Goal: Task Accomplishment & Management: Manage account settings

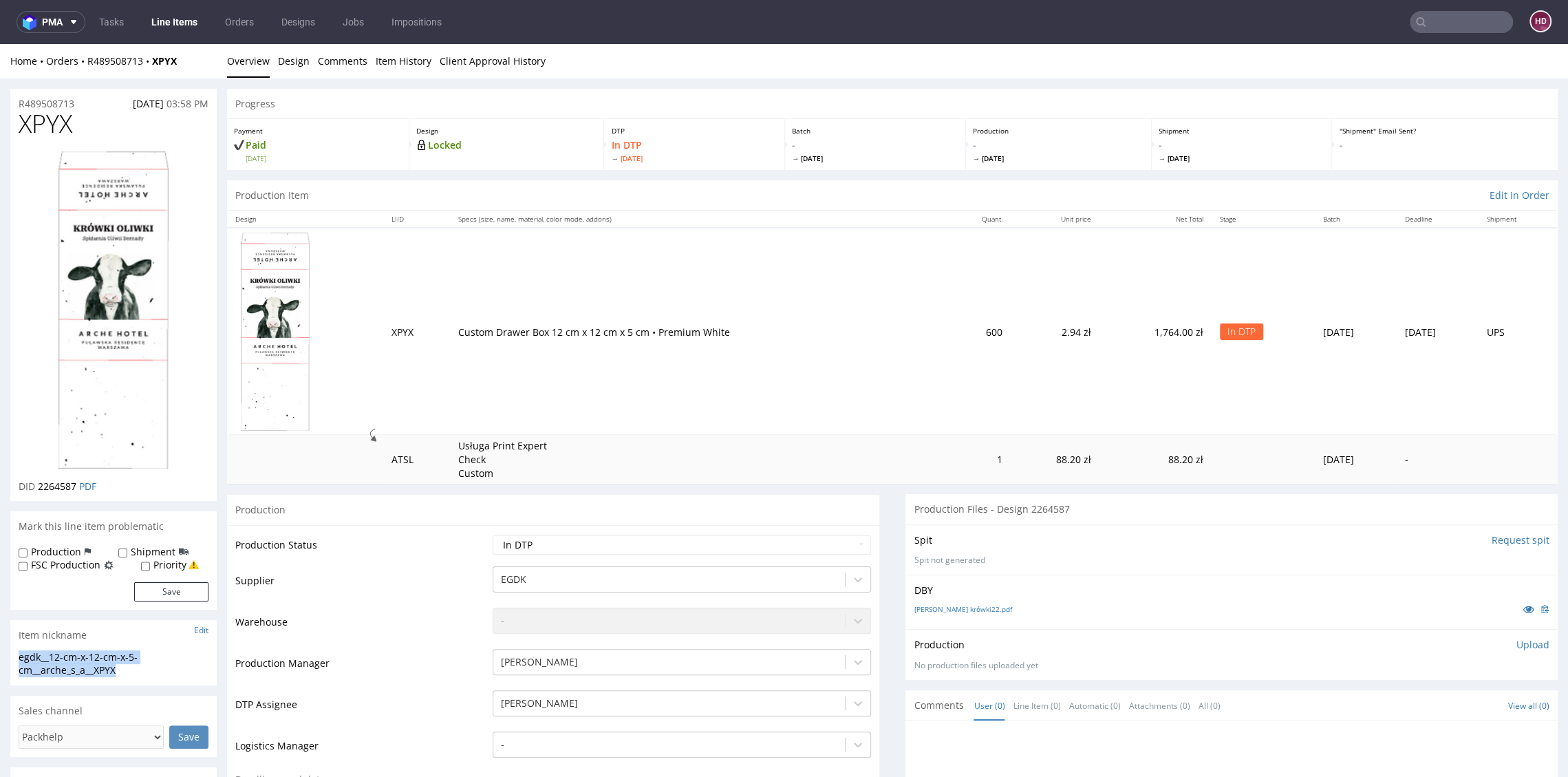
scroll to position [4, 0]
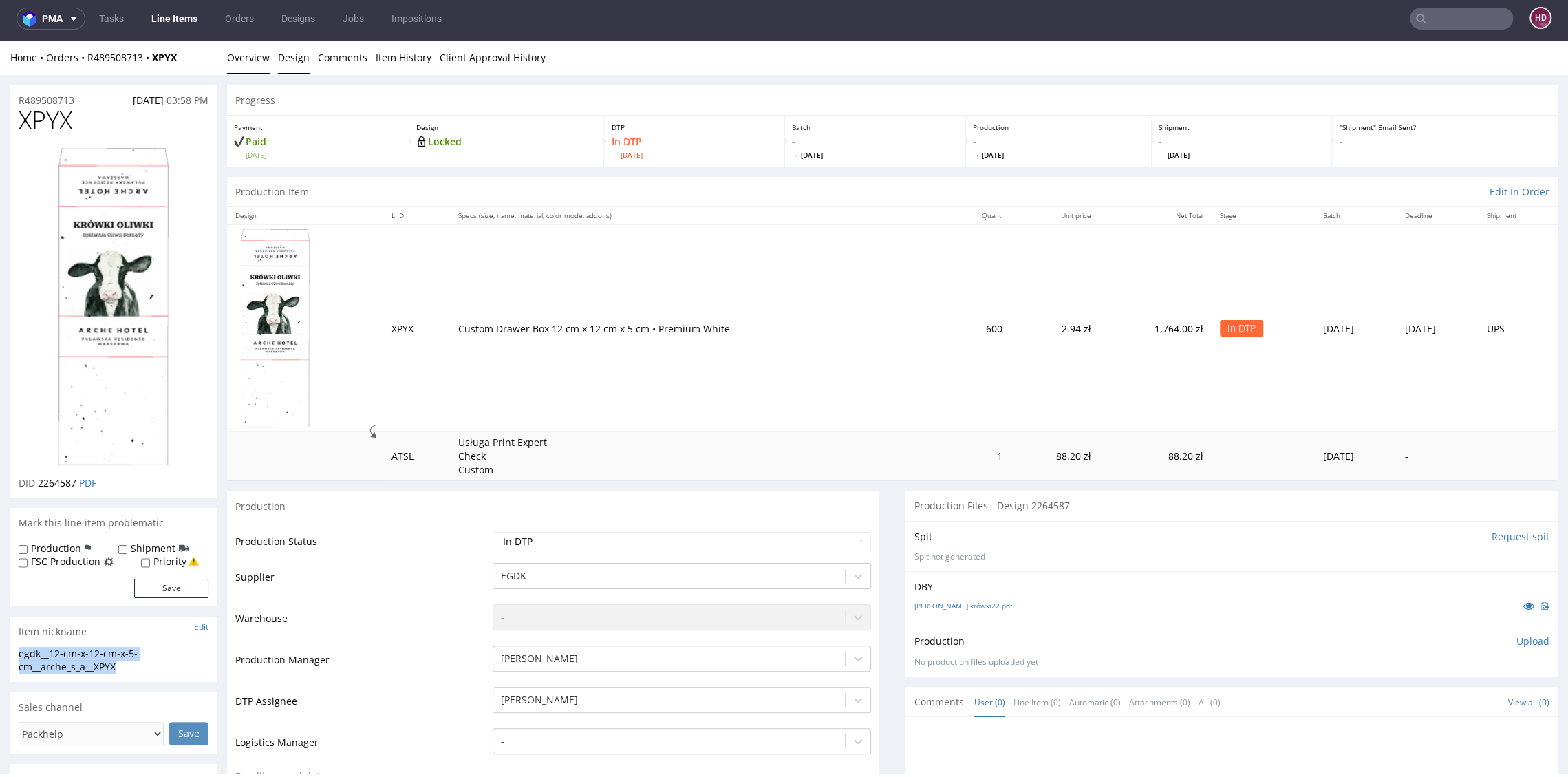
click at [289, 56] on link "Design" at bounding box center [293, 57] width 32 height 34
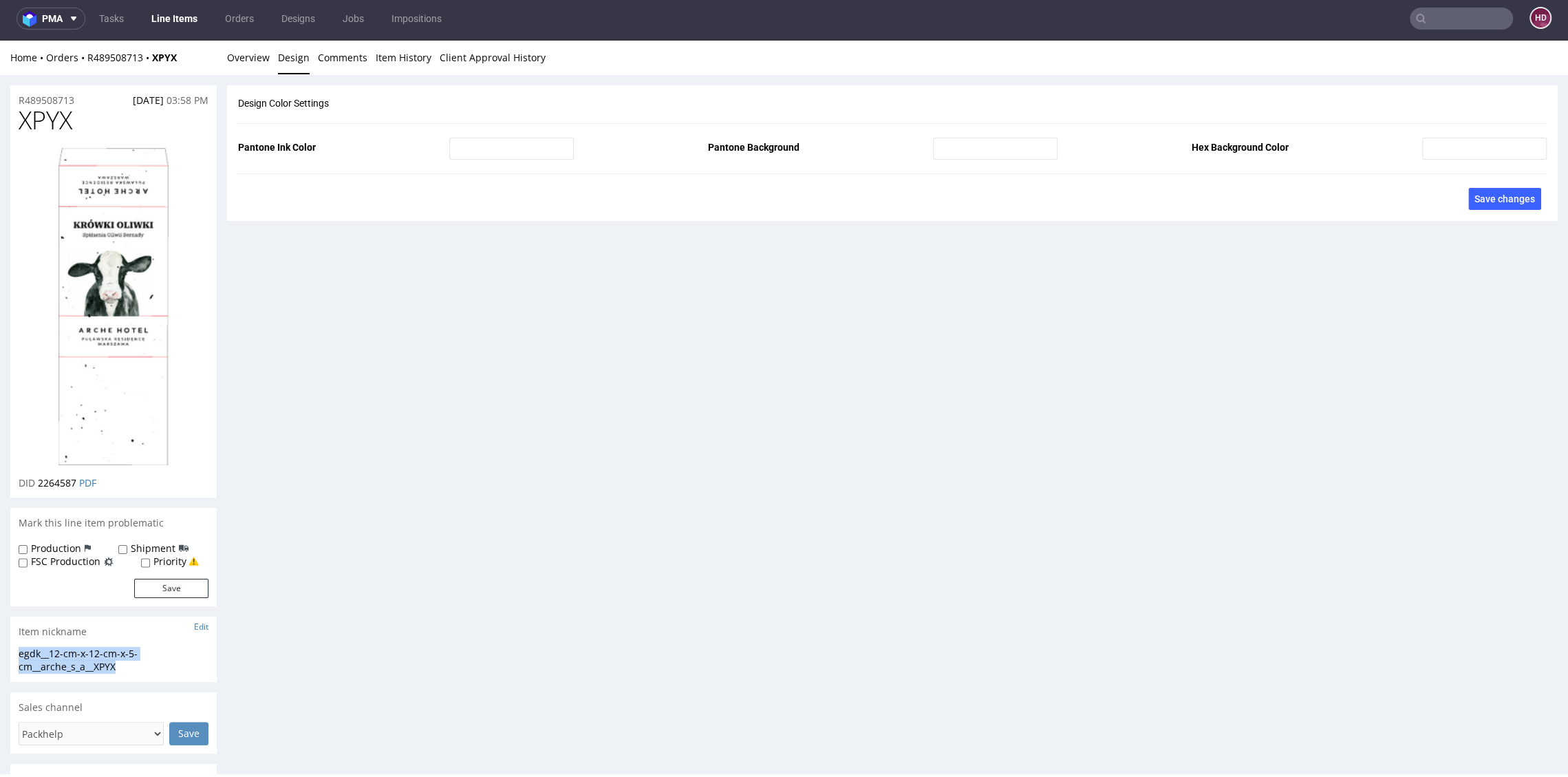
scroll to position [0, 0]
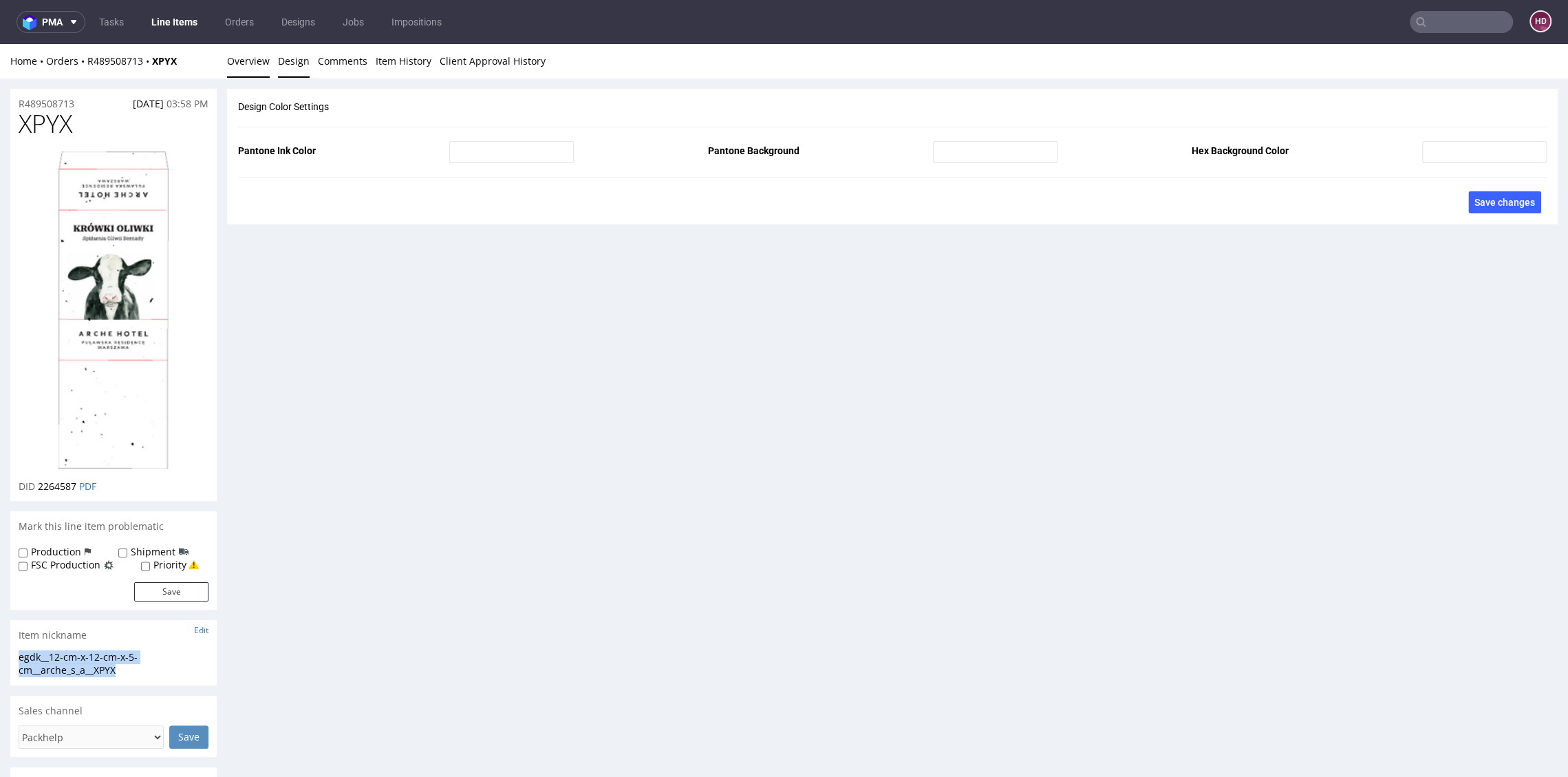
click at [254, 65] on link "Overview" at bounding box center [249, 61] width 43 height 34
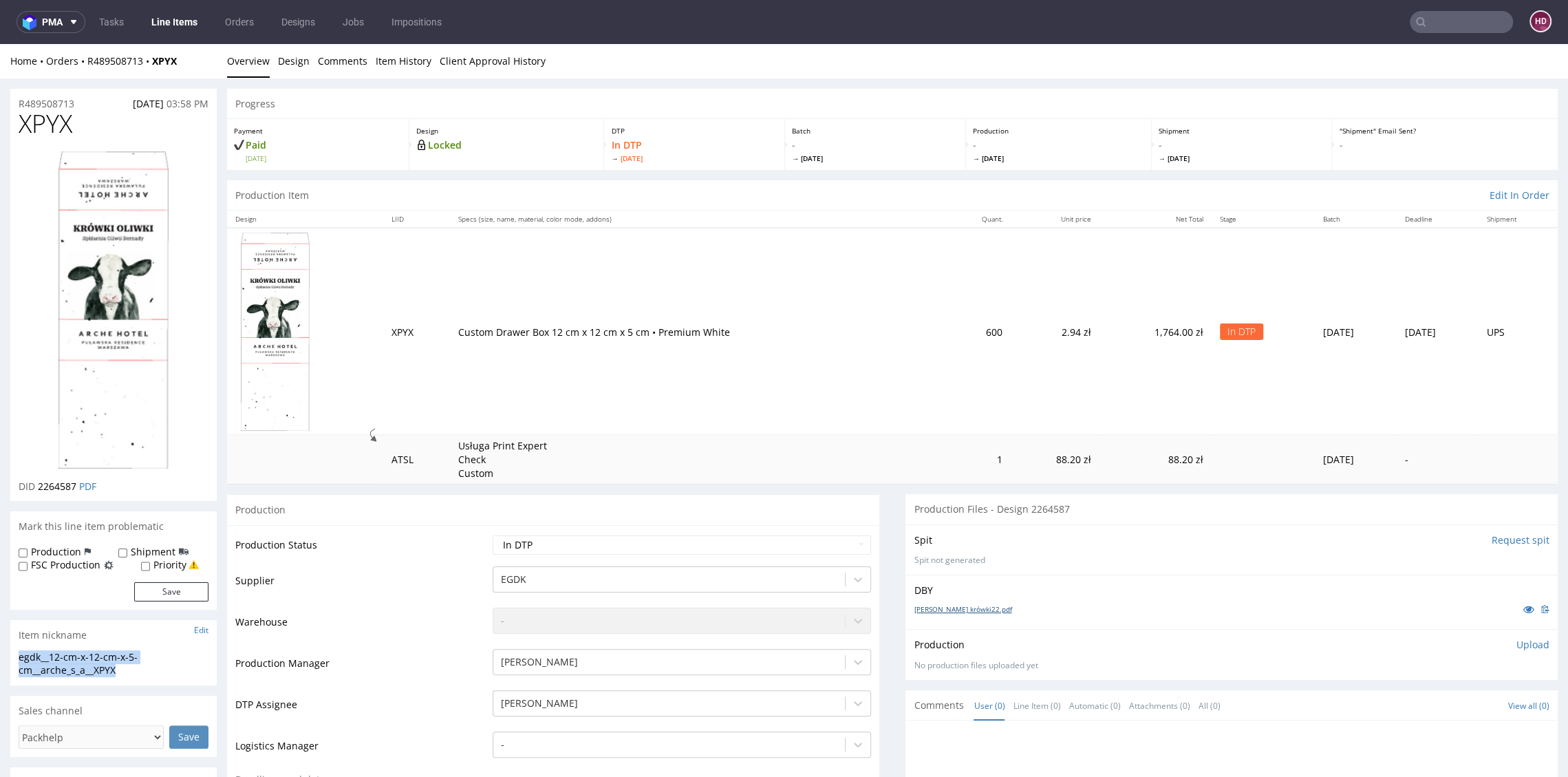
click at [952, 605] on link "[PERSON_NAME] krówki22.pdf" at bounding box center [962, 609] width 98 height 10
drag, startPoint x: 80, startPoint y: 103, endPoint x: -21, endPoint y: 103, distance: 101.0
drag, startPoint x: 79, startPoint y: 489, endPoint x: 38, endPoint y: 492, distance: 41.1
click at [38, 492] on p "DID 2264587 PDF" at bounding box center [57, 486] width 78 height 14
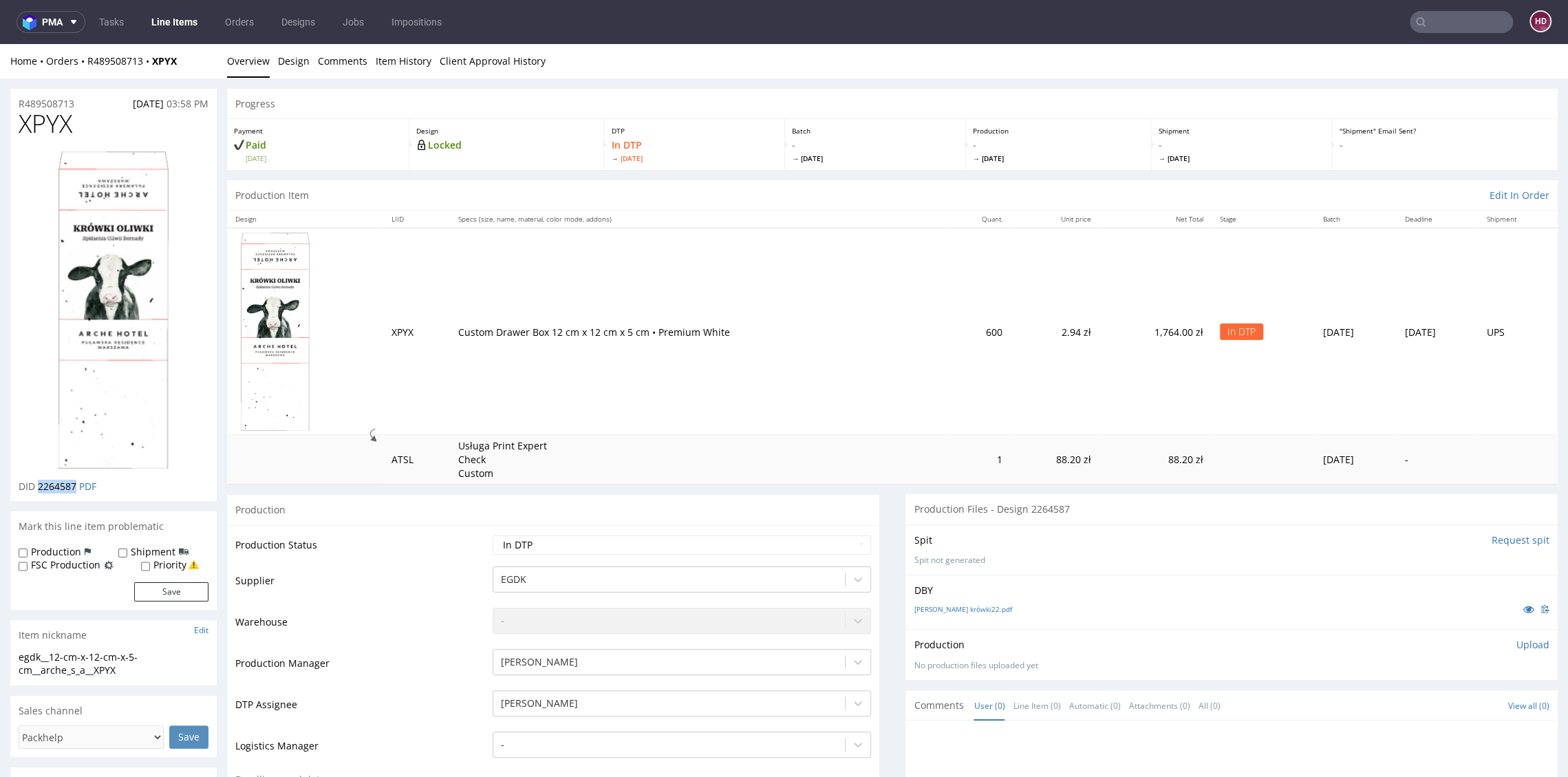
copy span "2264587"
click at [1517, 644] on p "Upload" at bounding box center [1533, 645] width 33 height 14
click at [1432, 702] on div "Add files" at bounding box center [1452, 709] width 69 height 21
type input "C:\fakepath\egdk__12-cm-x-12-cm-x-5-cm__arche_s_a__XPYX__d2264587__oR489508713_…"
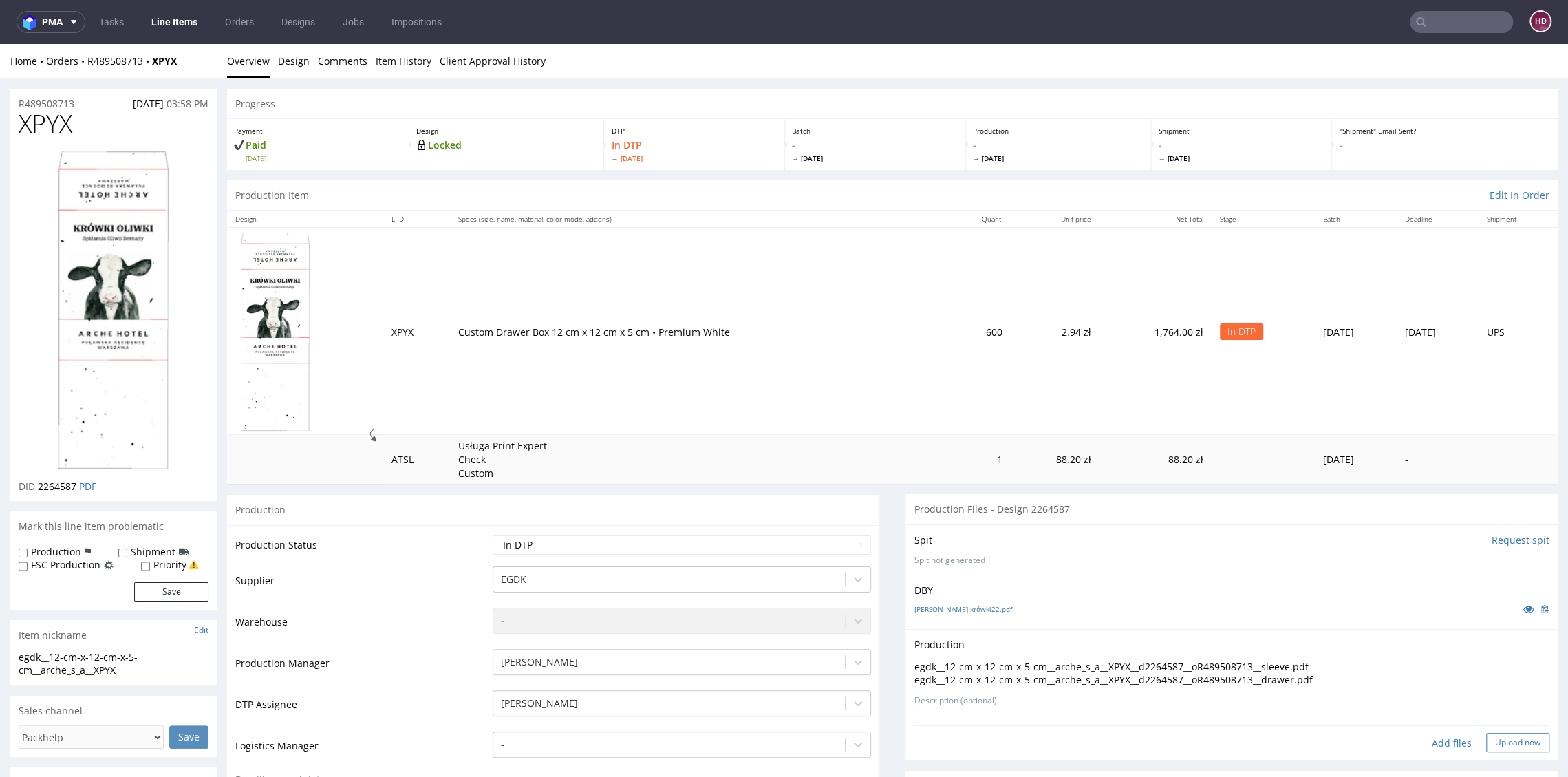
click at [1486, 745] on button "Upload now" at bounding box center [1518, 742] width 63 height 19
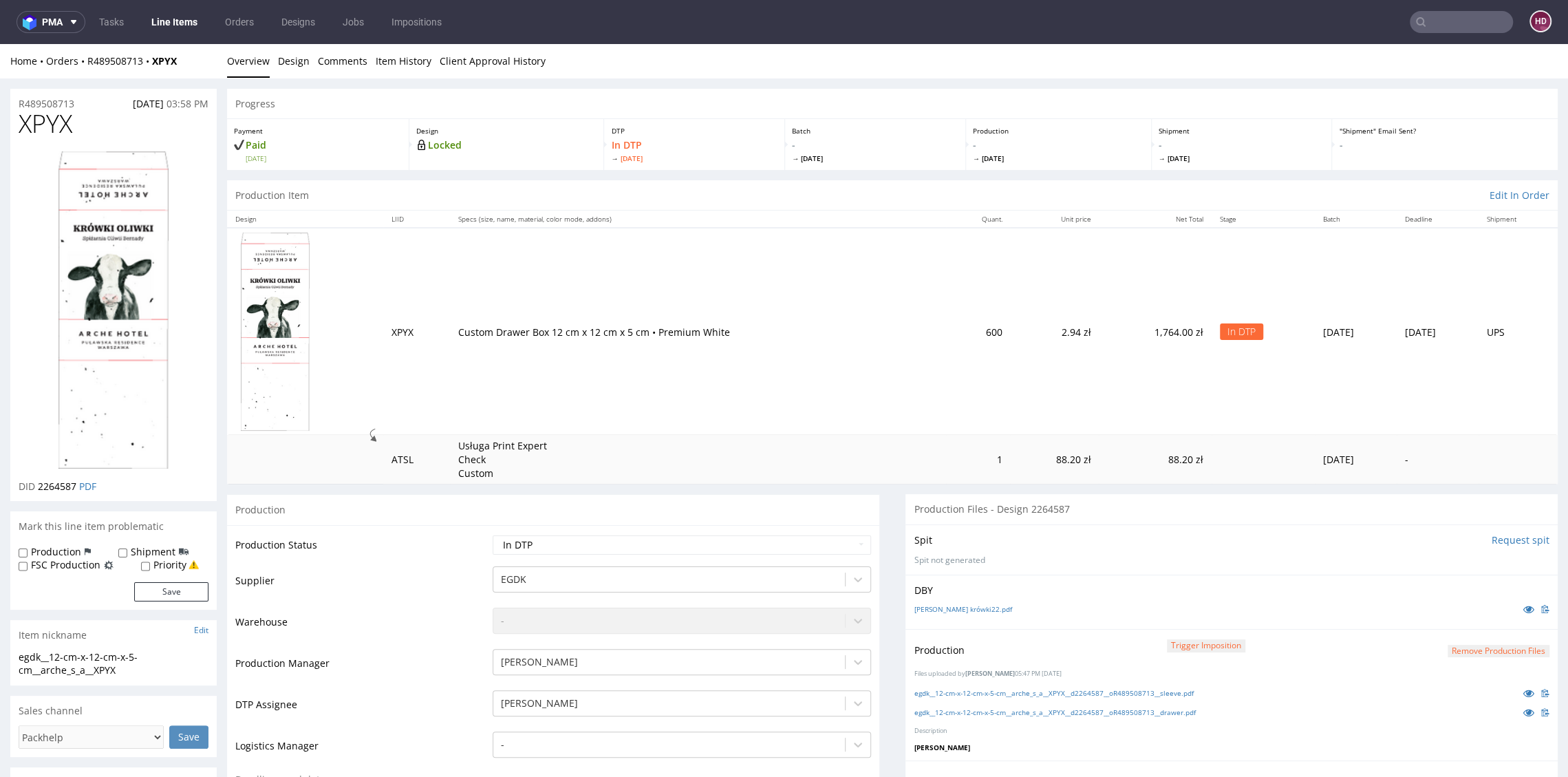
click at [1485, 650] on button "Remove production files" at bounding box center [1498, 652] width 101 height 13
click at [1473, 647] on button "Remove production files" at bounding box center [1498, 652] width 101 height 13
click at [1447, 618] on link "Yes" at bounding box center [1448, 619] width 39 height 21
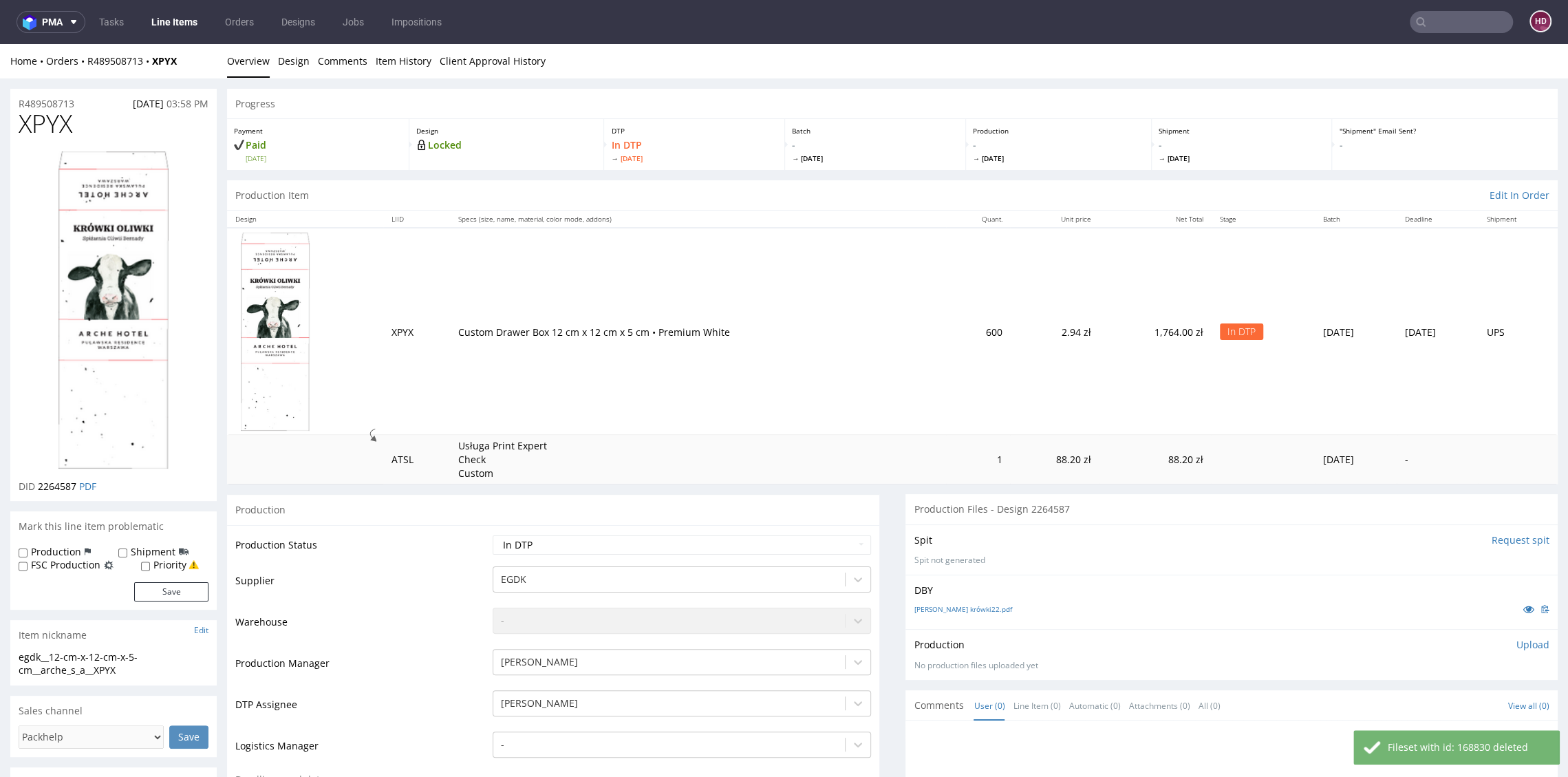
click at [1517, 642] on p "Upload" at bounding box center [1533, 645] width 33 height 14
click at [1433, 707] on div "Add files" at bounding box center [1452, 709] width 69 height 21
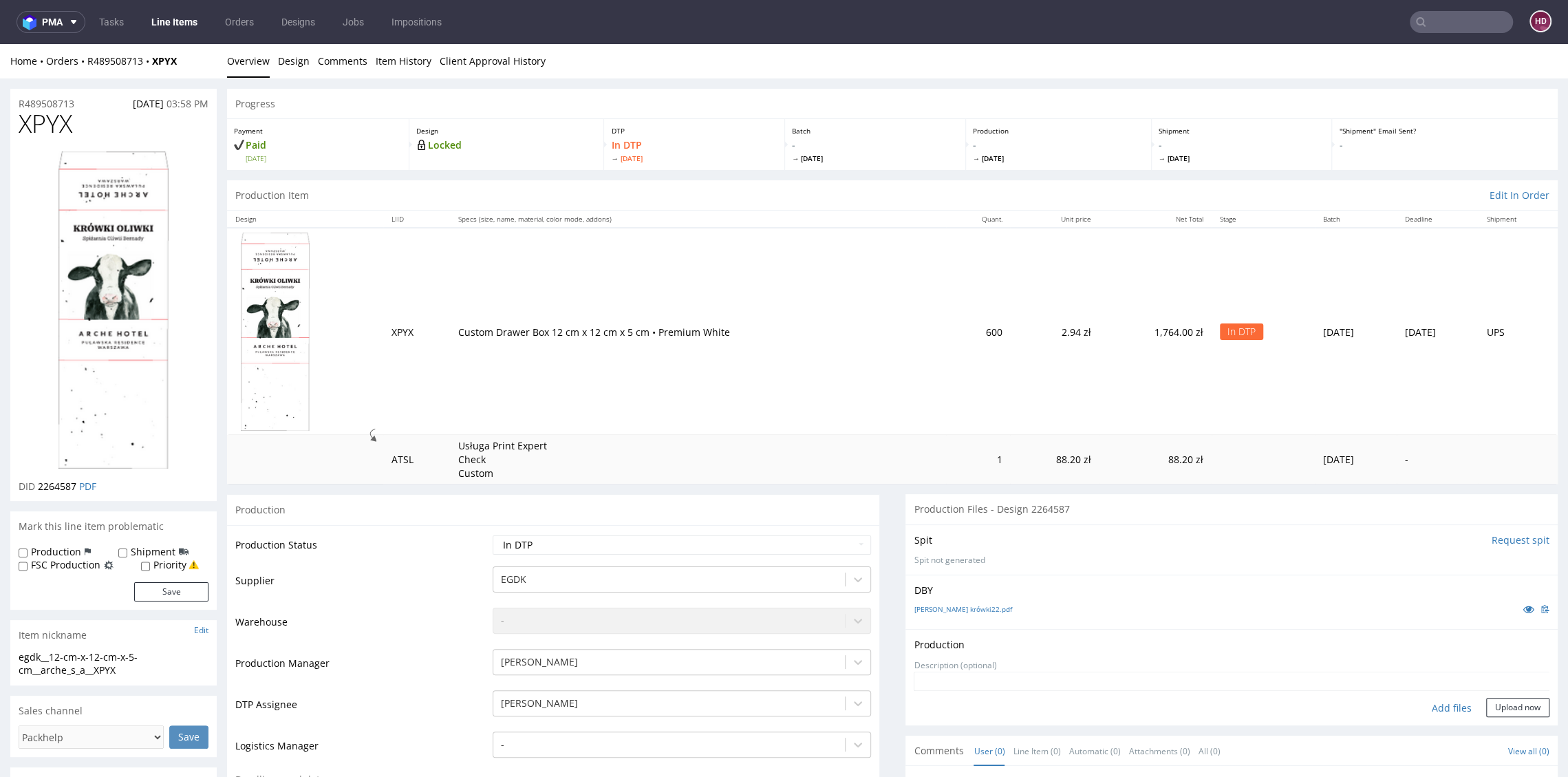
type input "C:\fakepath\egdk__12-cm-x-12-cm-x-5-cm__arche_s_a__XPYX__d2264587__oR489508713_…"
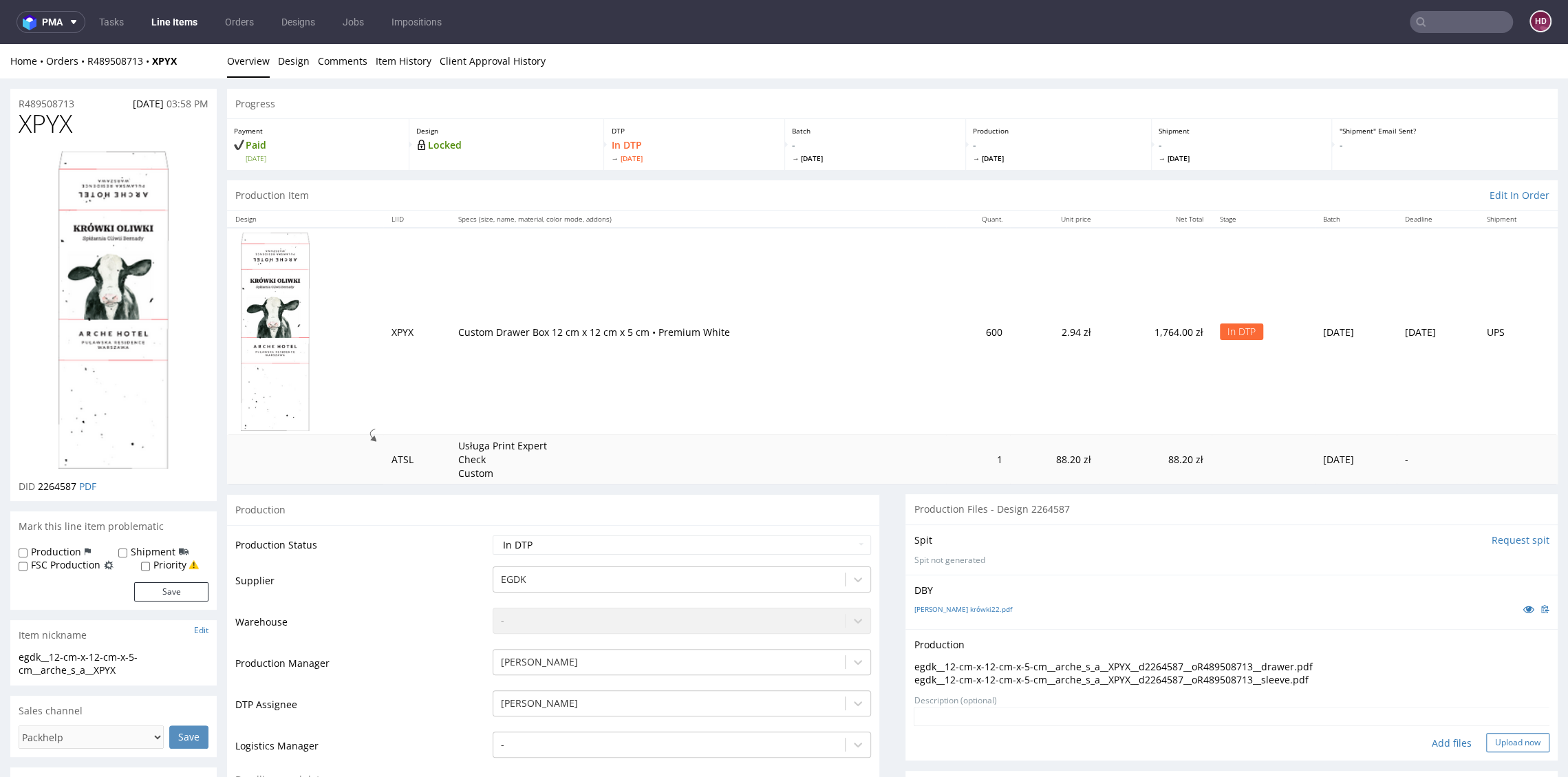
click at [1486, 745] on button "Upload now" at bounding box center [1518, 742] width 63 height 19
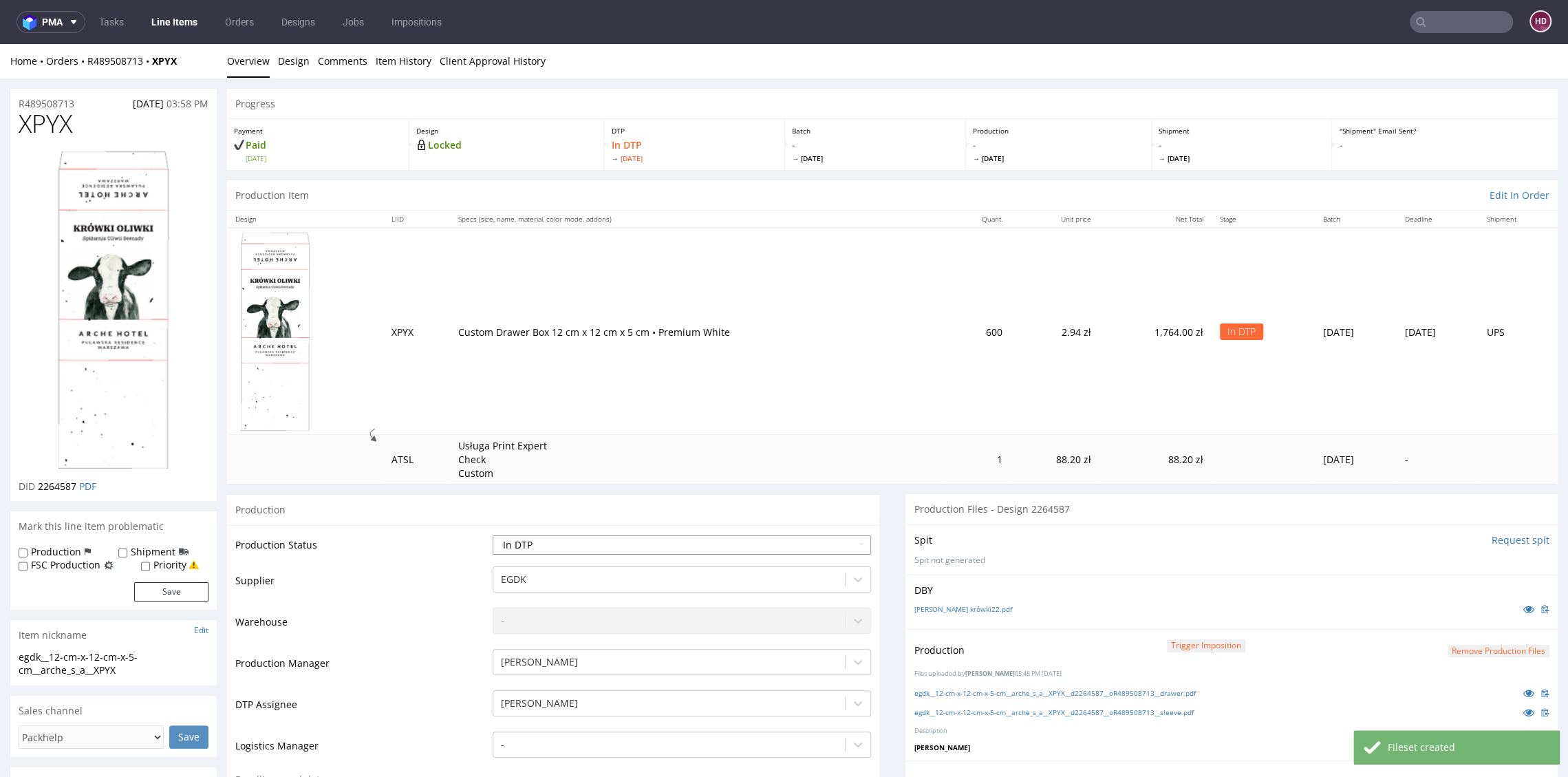
click at [666, 553] on select "Waiting for Artwork Waiting for Diecut Waiting for Mockup Waiting for DTP Waiti…" at bounding box center [682, 545] width 378 height 19
select select "dtp_production_ready"
click at [493, 536] on select "Waiting for Artwork Waiting for Diecut Waiting for Mockup Waiting for DTP Waiti…" at bounding box center [682, 545] width 378 height 19
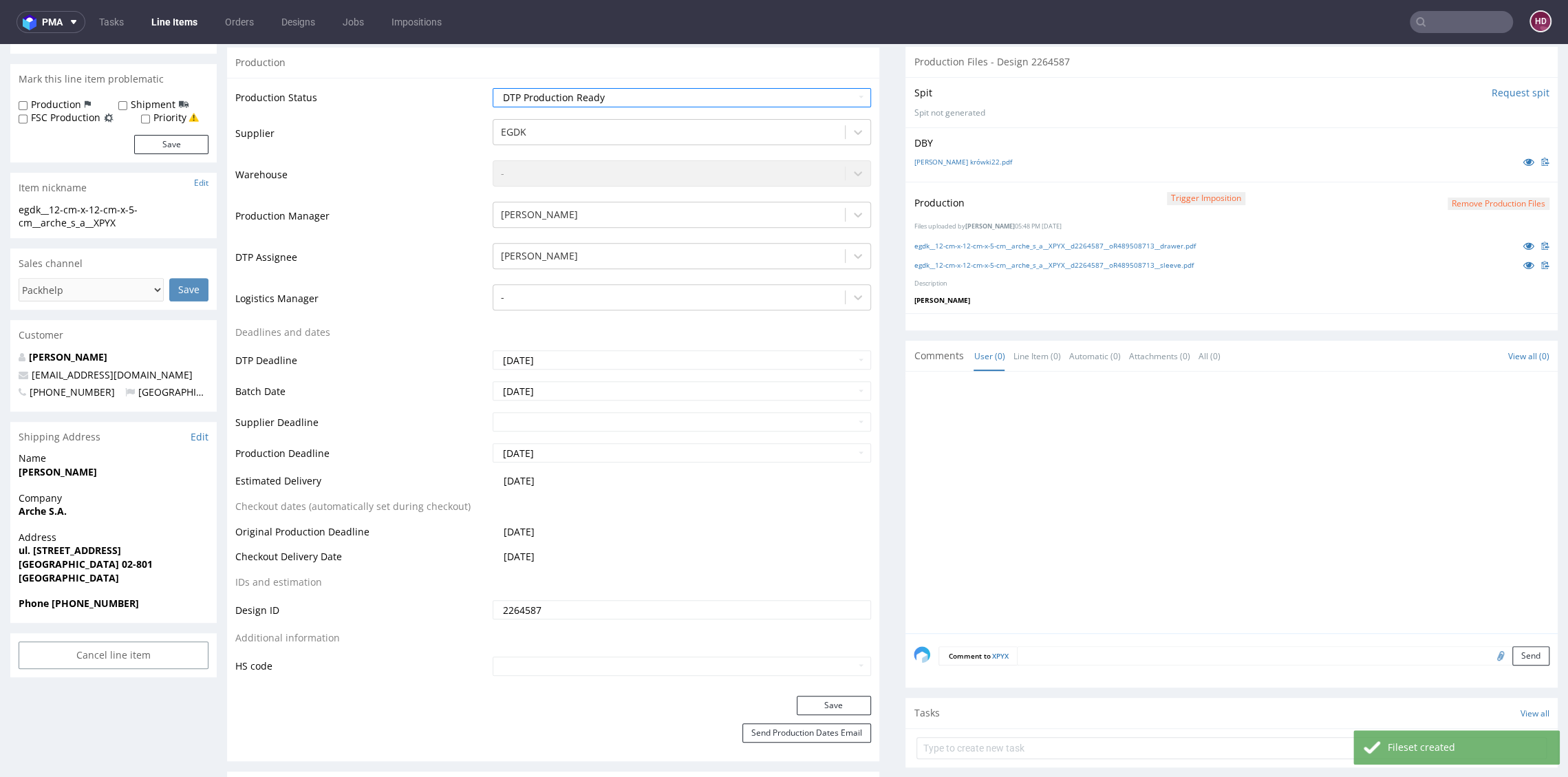
scroll to position [512, 0]
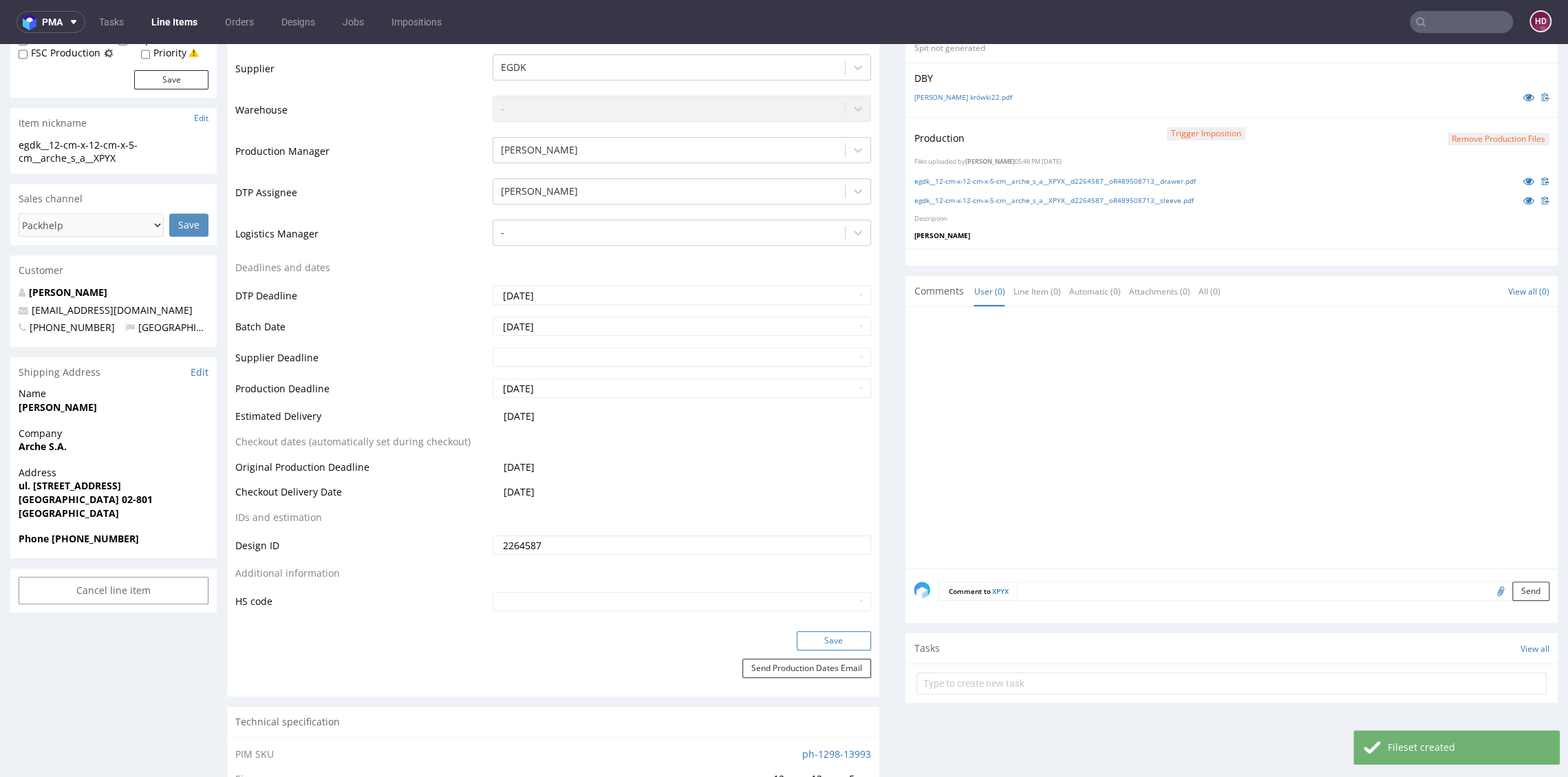
click at [839, 637] on button "Save" at bounding box center [833, 641] width 74 height 19
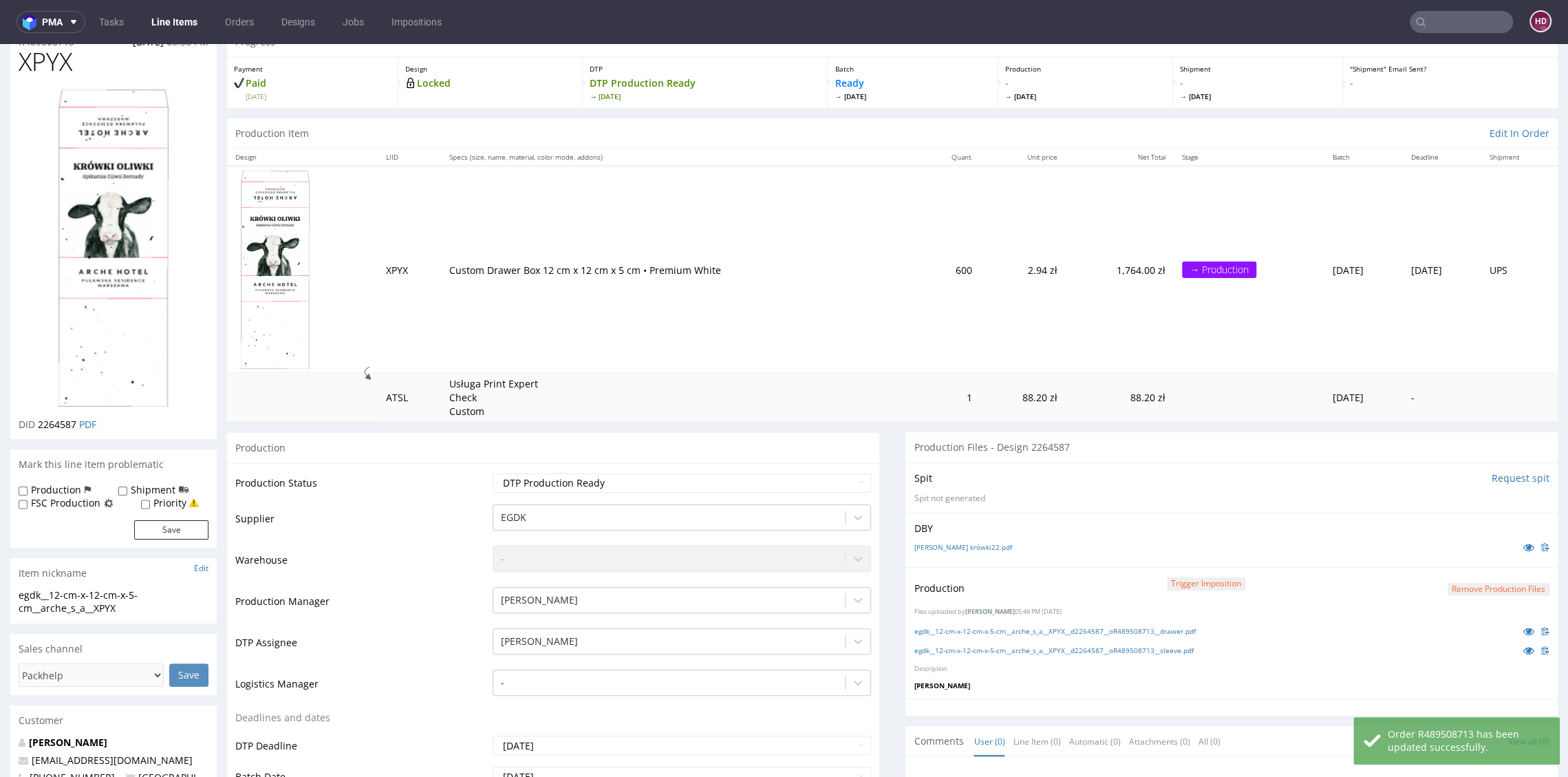
scroll to position [0, 0]
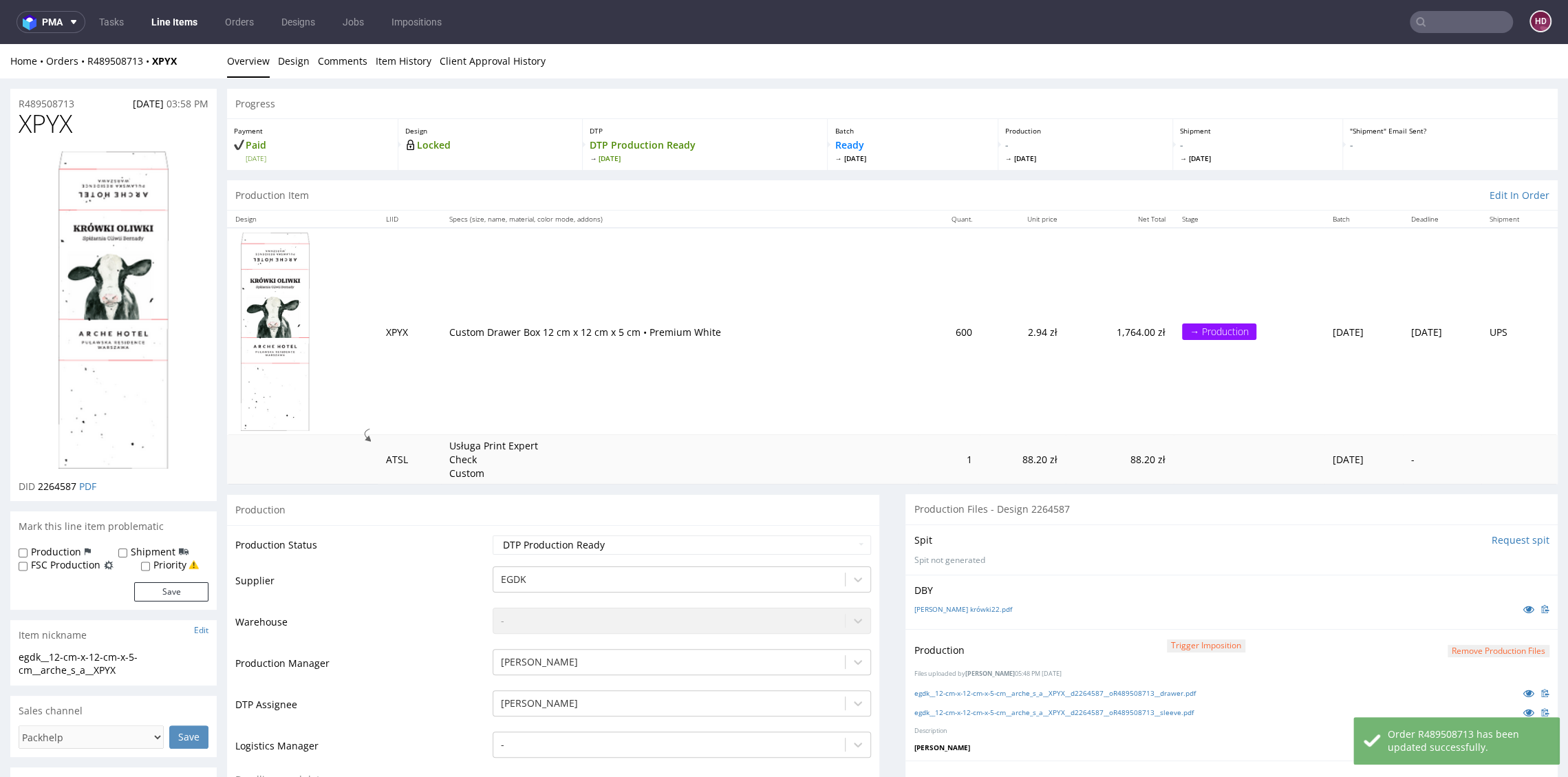
click at [168, 21] on link "Line Items" at bounding box center [174, 22] width 63 height 22
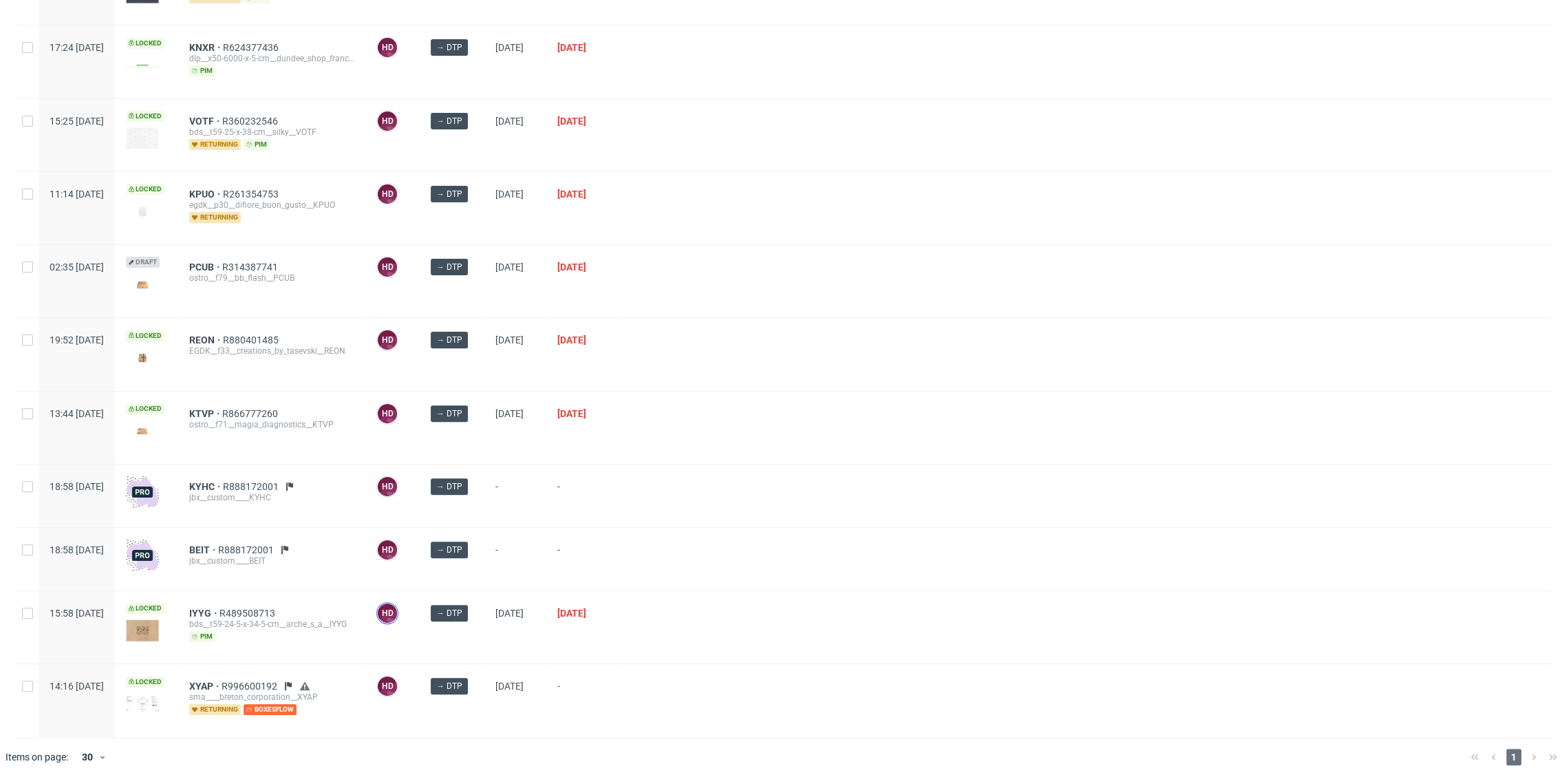
scroll to position [245, 0]
click at [221, 684] on span "XYAP" at bounding box center [205, 686] width 32 height 11
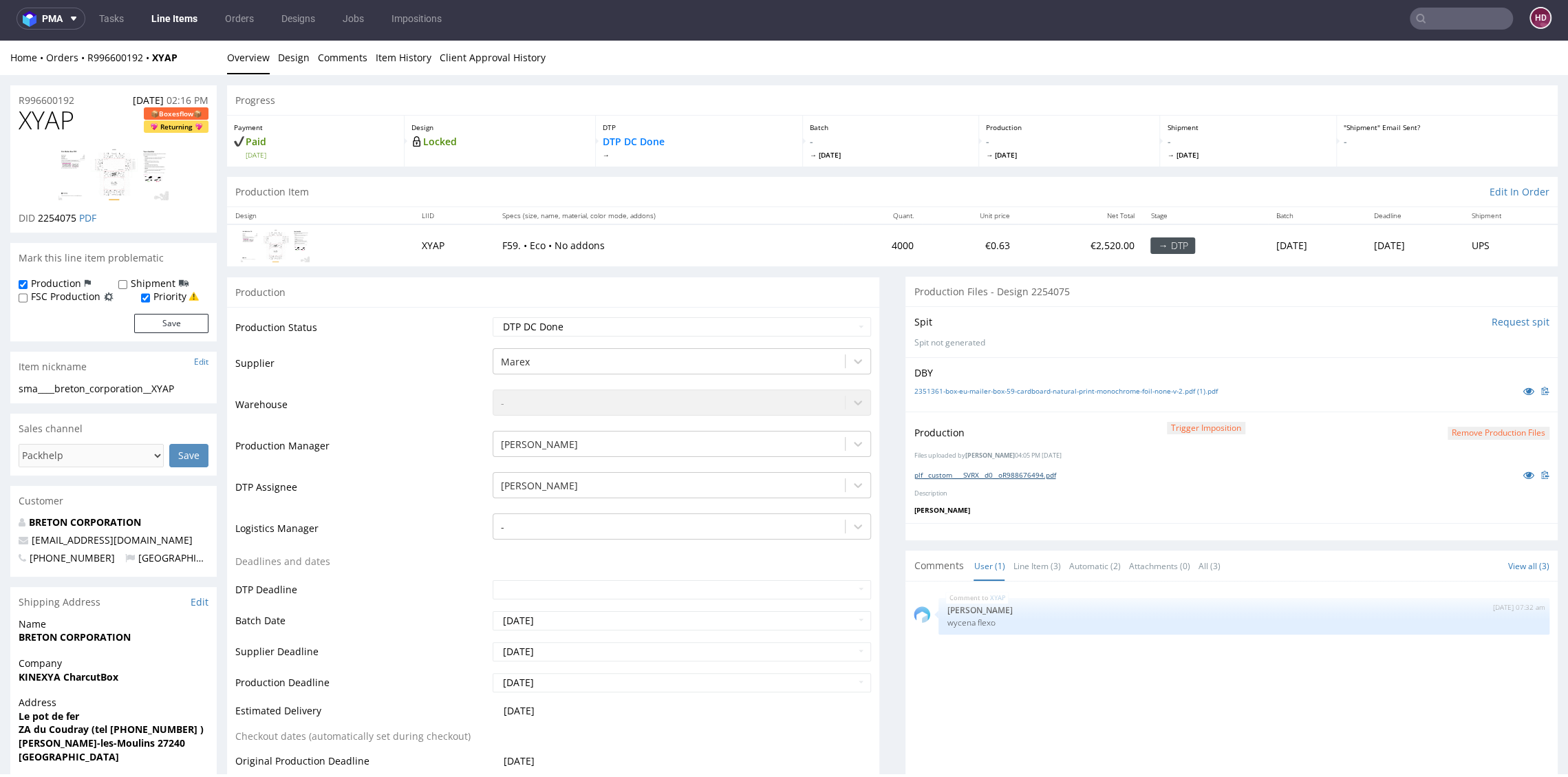
click at [971, 470] on link "plf__custom____SVRX__d0__oR988676494.pdf" at bounding box center [984, 475] width 142 height 10
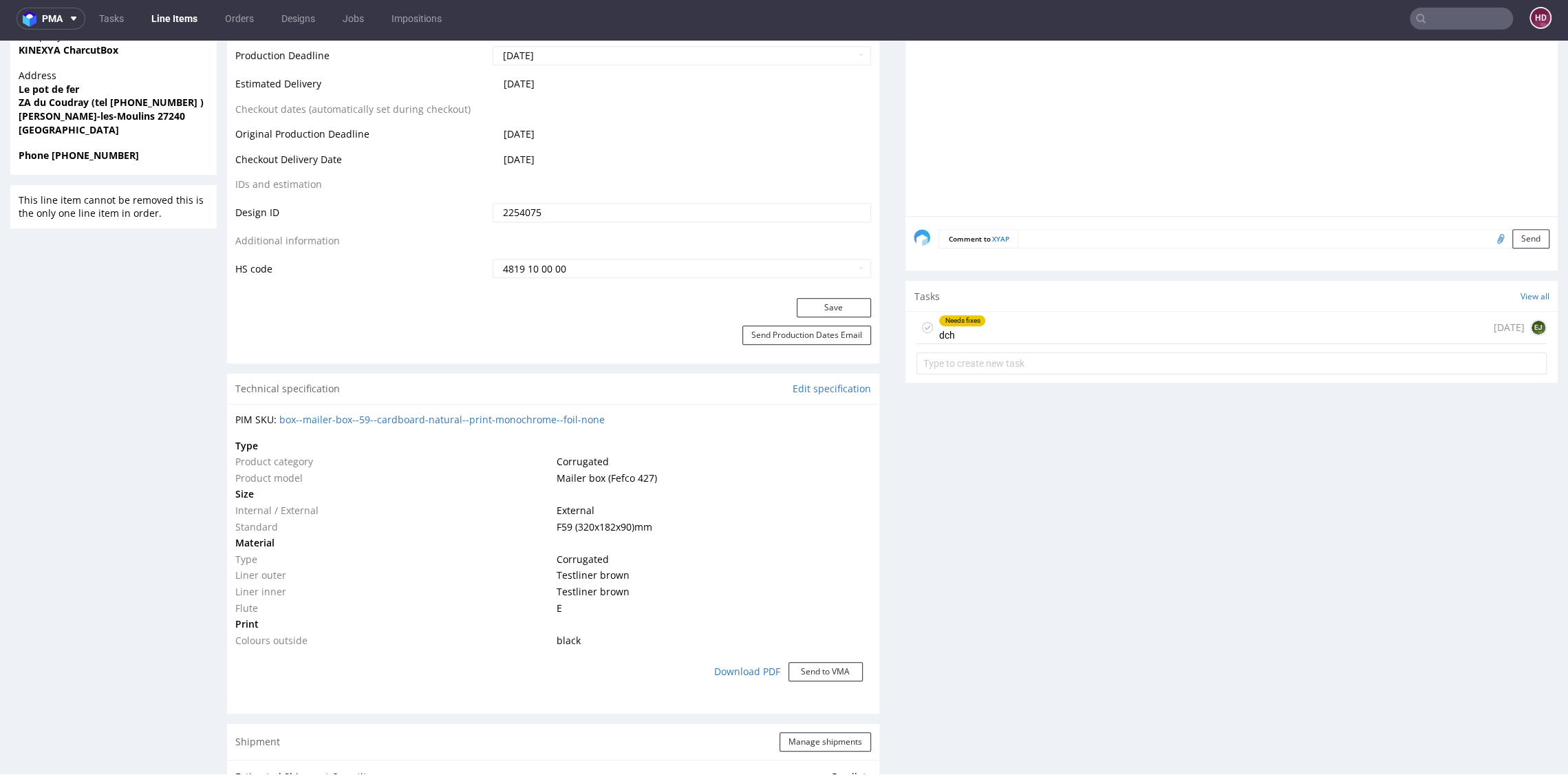
scroll to position [637, 0]
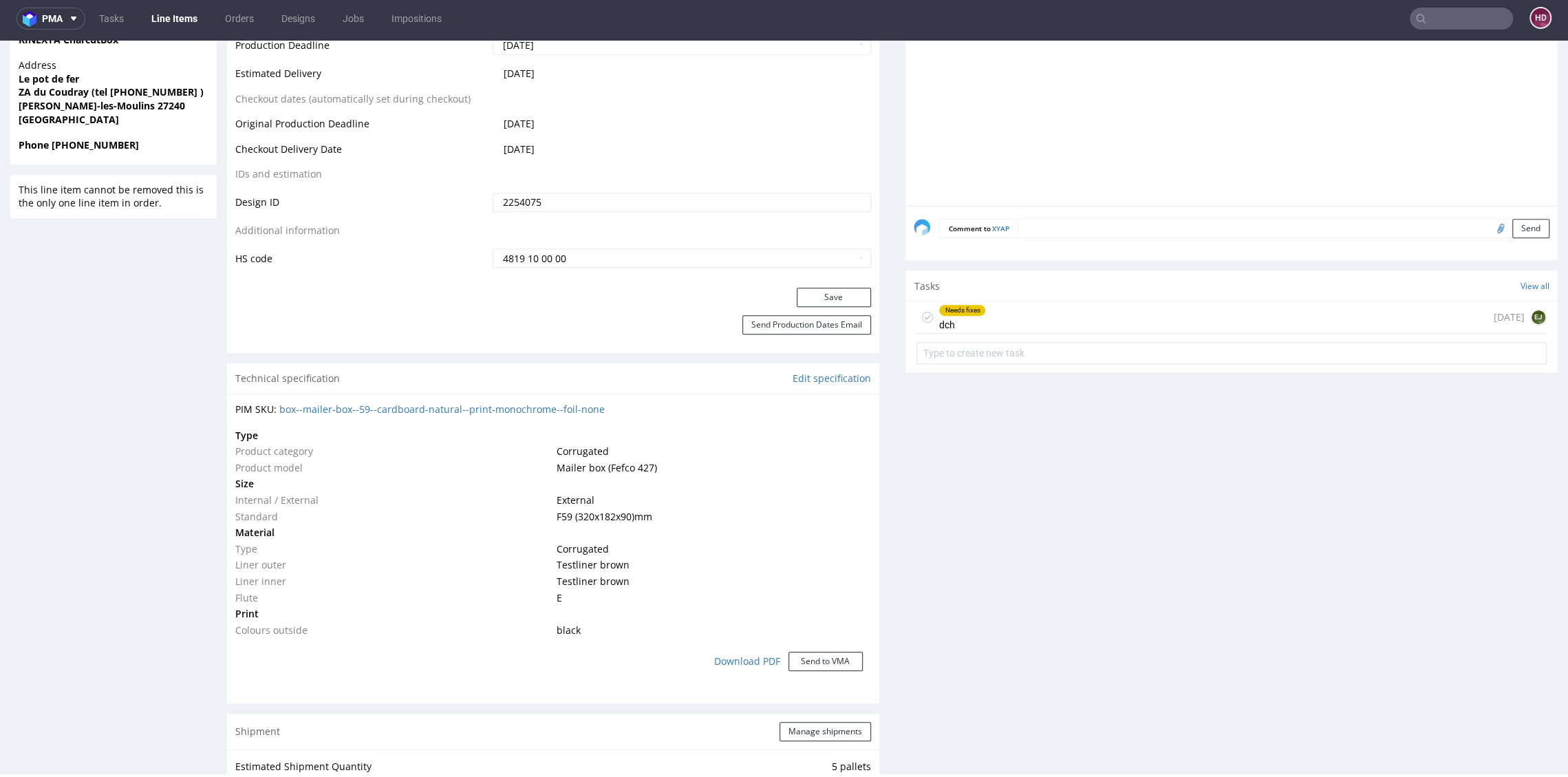
click at [958, 313] on div "Needs fixes" at bounding box center [962, 310] width 46 height 11
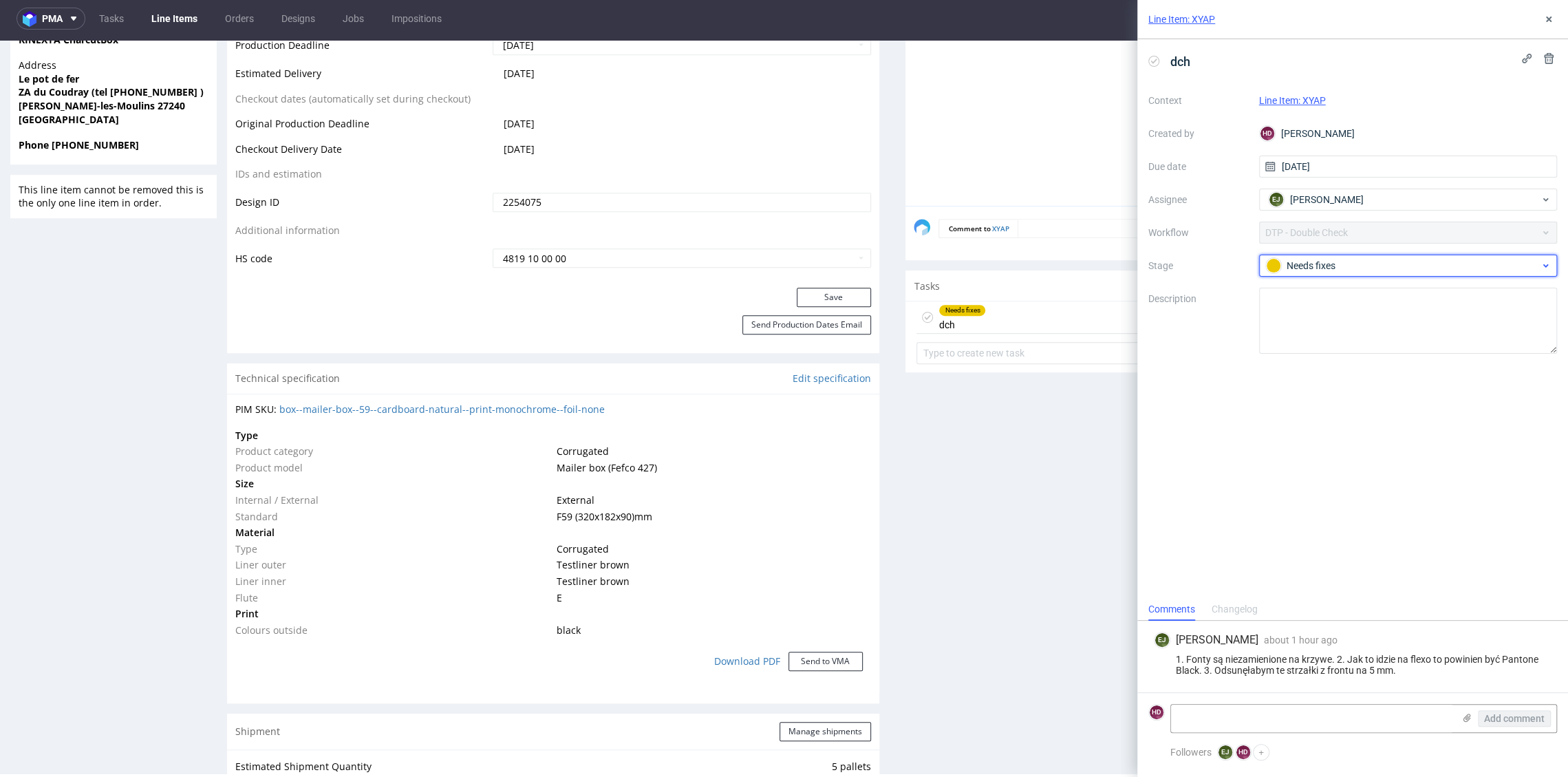
click at [1369, 264] on div "Needs fixes" at bounding box center [1403, 266] width 274 height 15
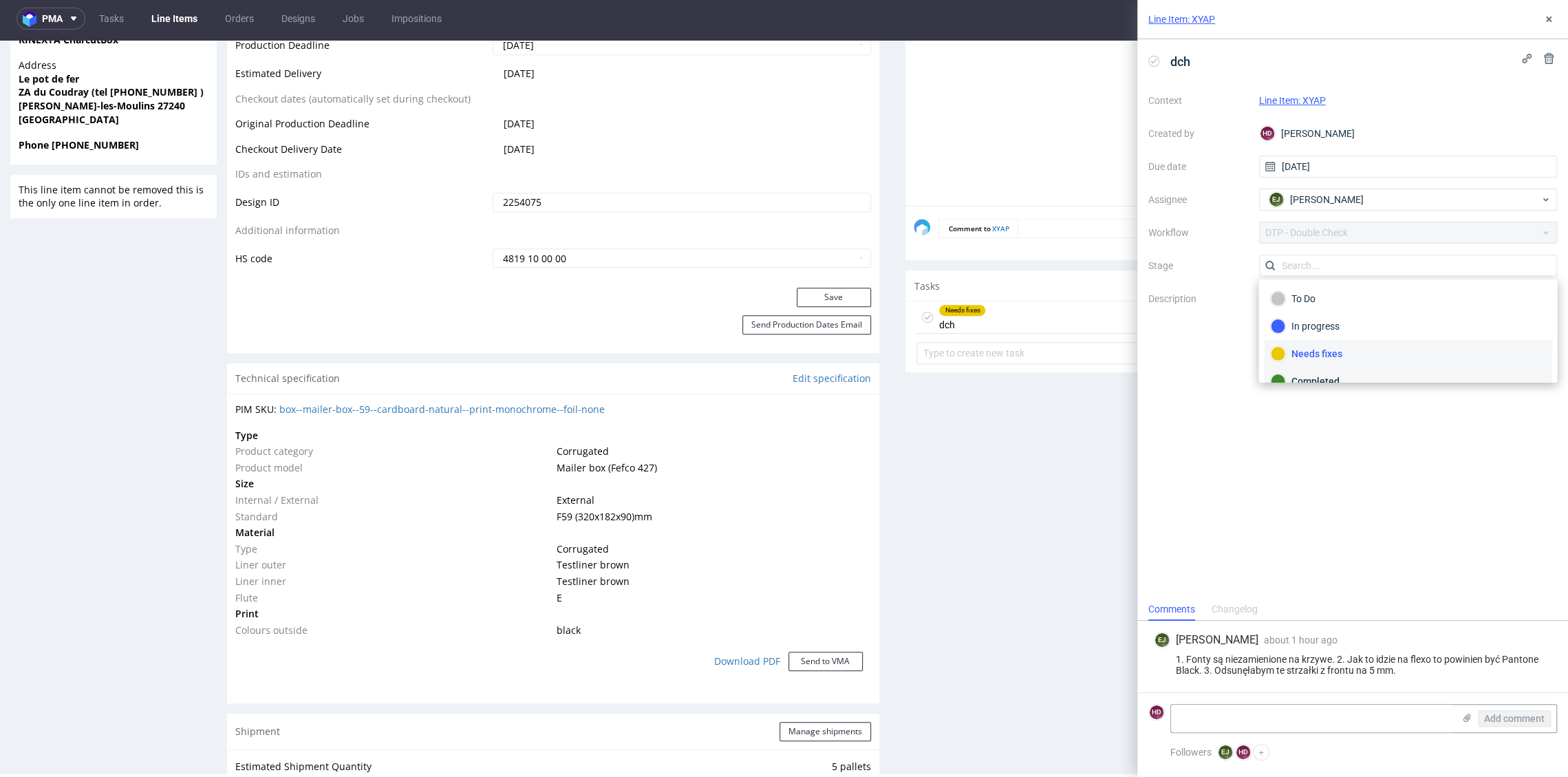
click at [1350, 374] on div "Completed" at bounding box center [1408, 381] width 275 height 15
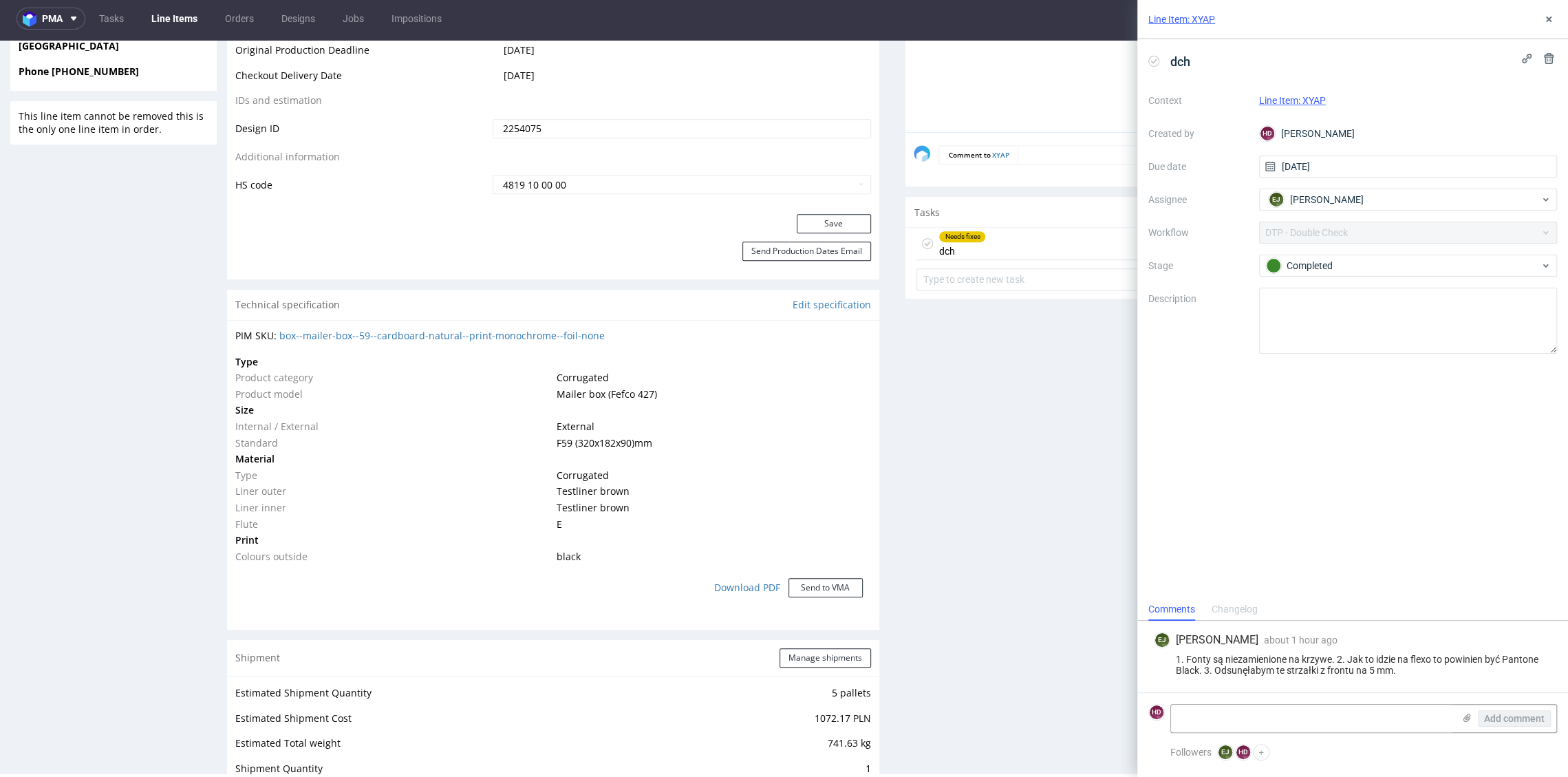
scroll to position [777, 0]
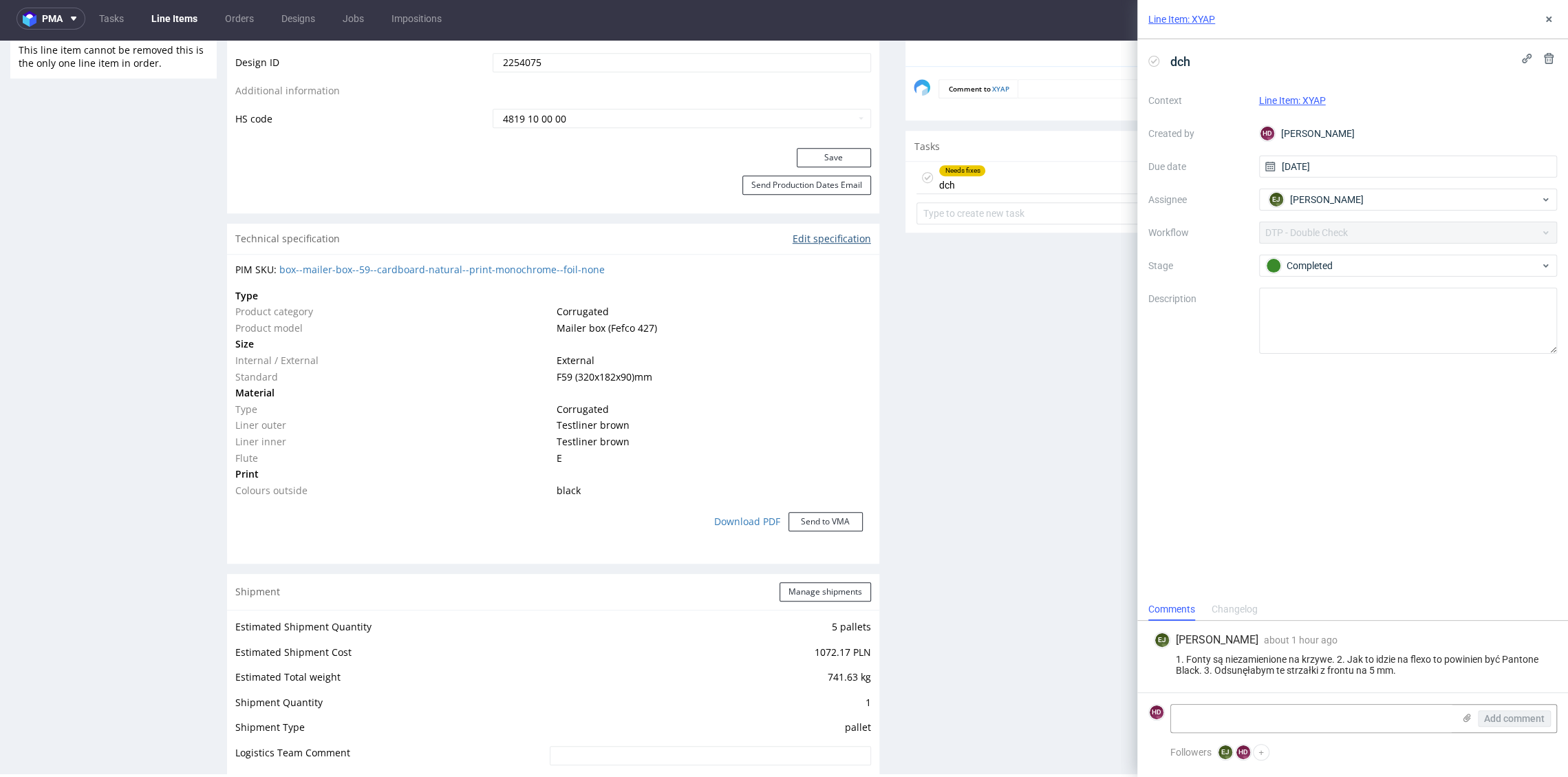
click at [826, 232] on link "Edit specification" at bounding box center [832, 238] width 79 height 14
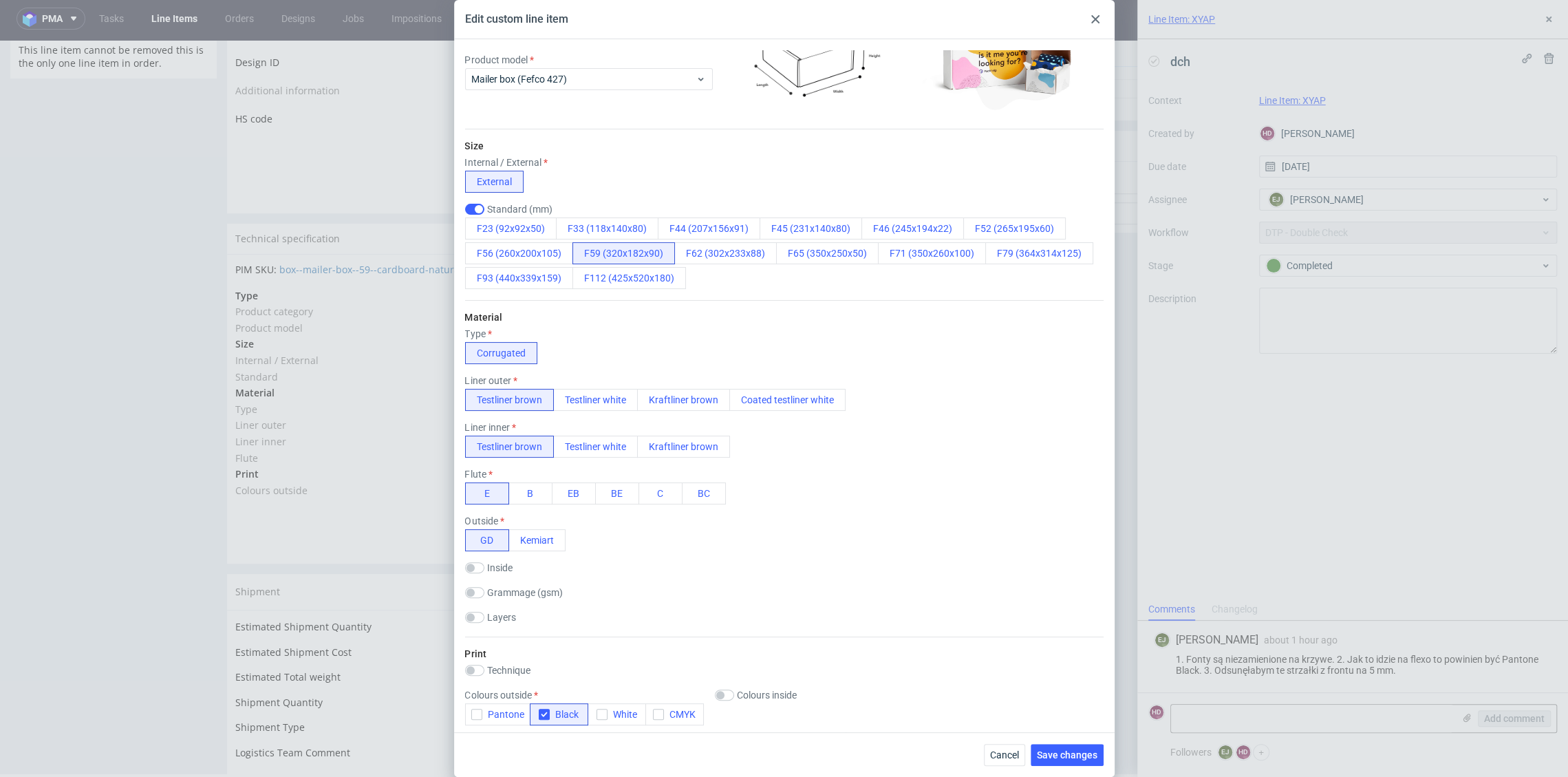
scroll to position [38, 0]
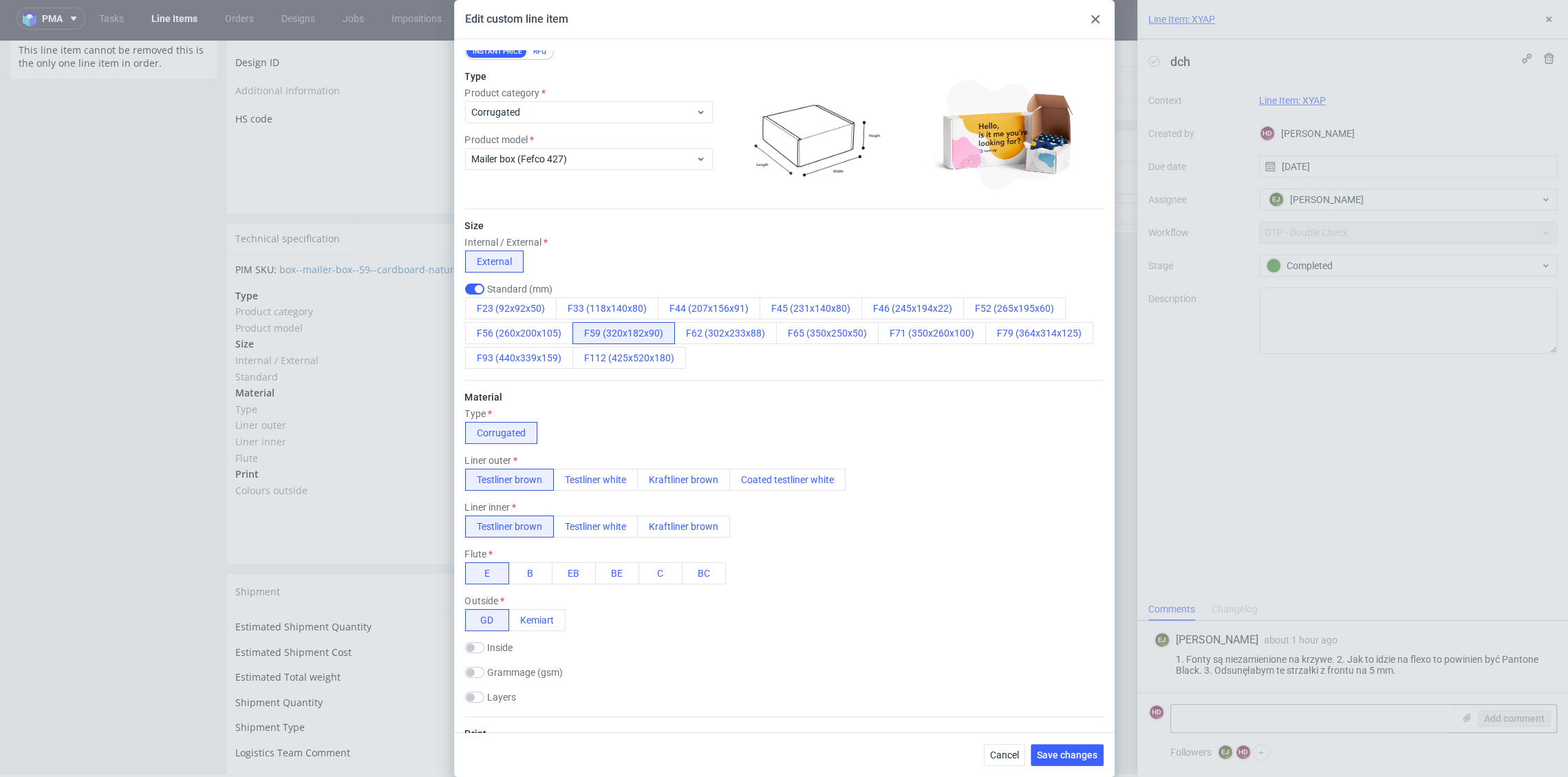
click at [1013, 737] on div "Cancel Save changes" at bounding box center [784, 754] width 660 height 45
click at [1017, 751] on span "Cancel" at bounding box center [1004, 755] width 29 height 10
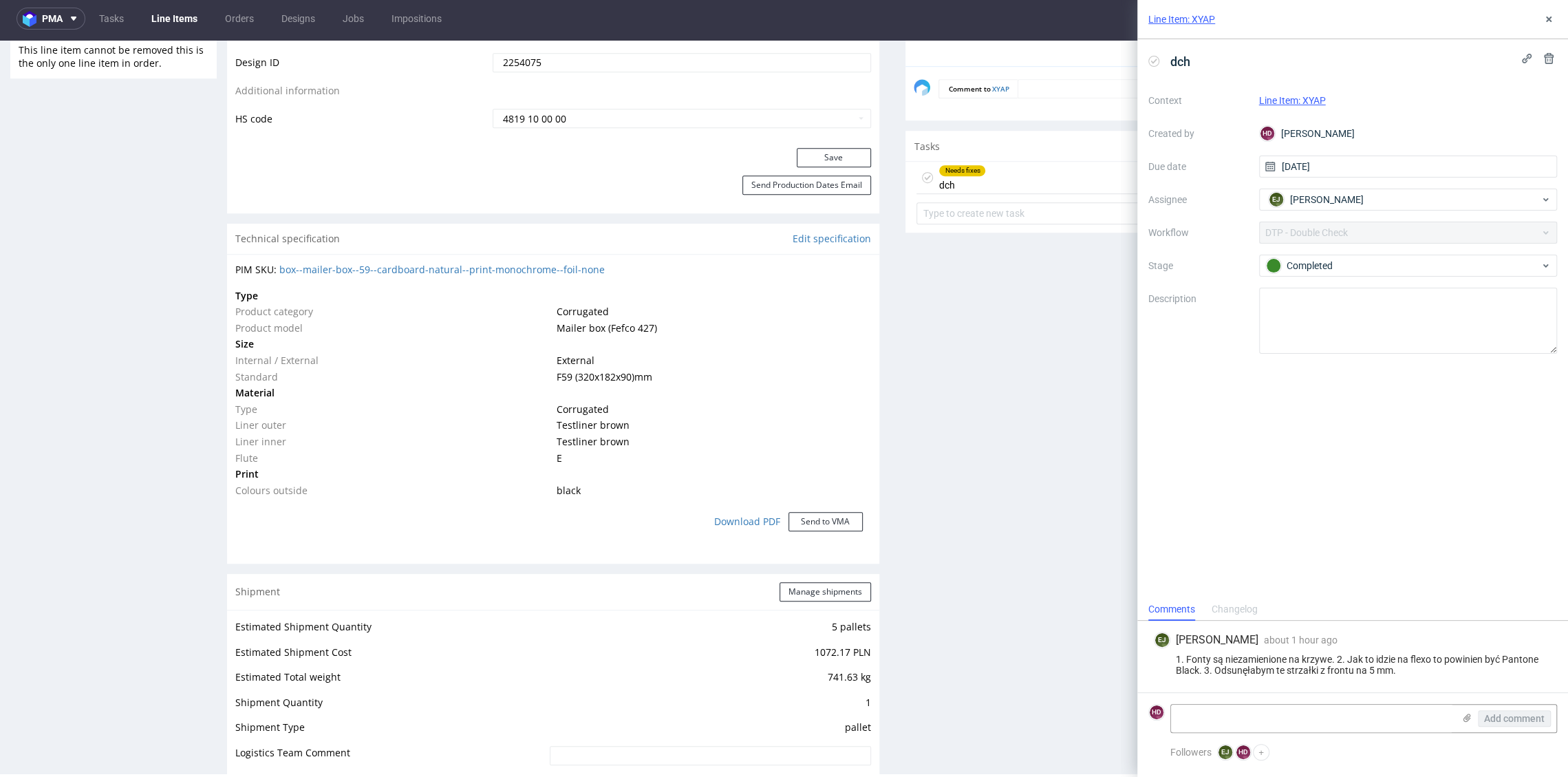
click at [1002, 733] on div "Production Files - Design 2254075 Spit Request spit Spit not generated DBY 2351…" at bounding box center [1231, 550] width 652 height 2101
click at [793, 239] on link "Edit specification" at bounding box center [832, 238] width 79 height 14
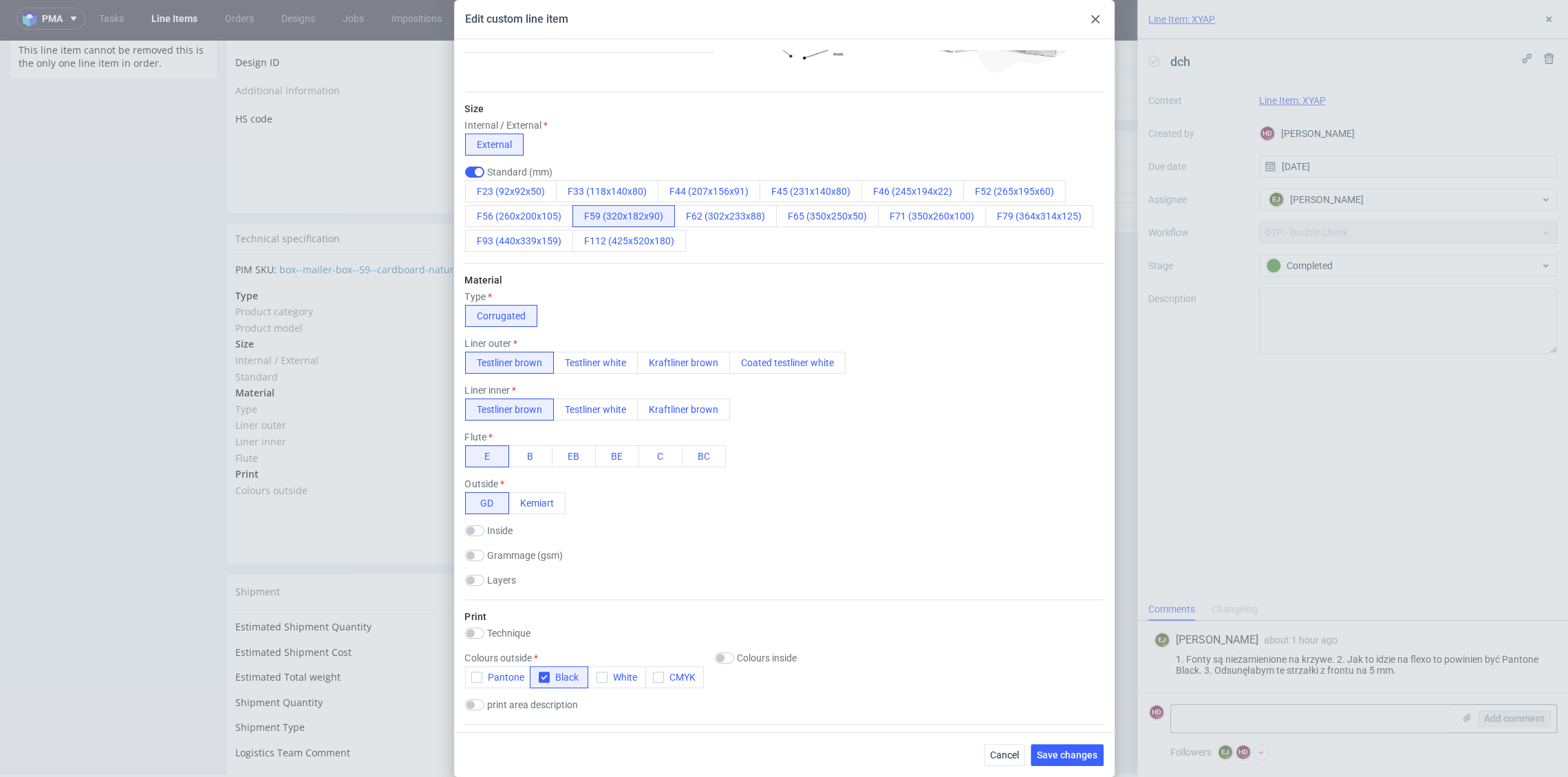
scroll to position [0, 0]
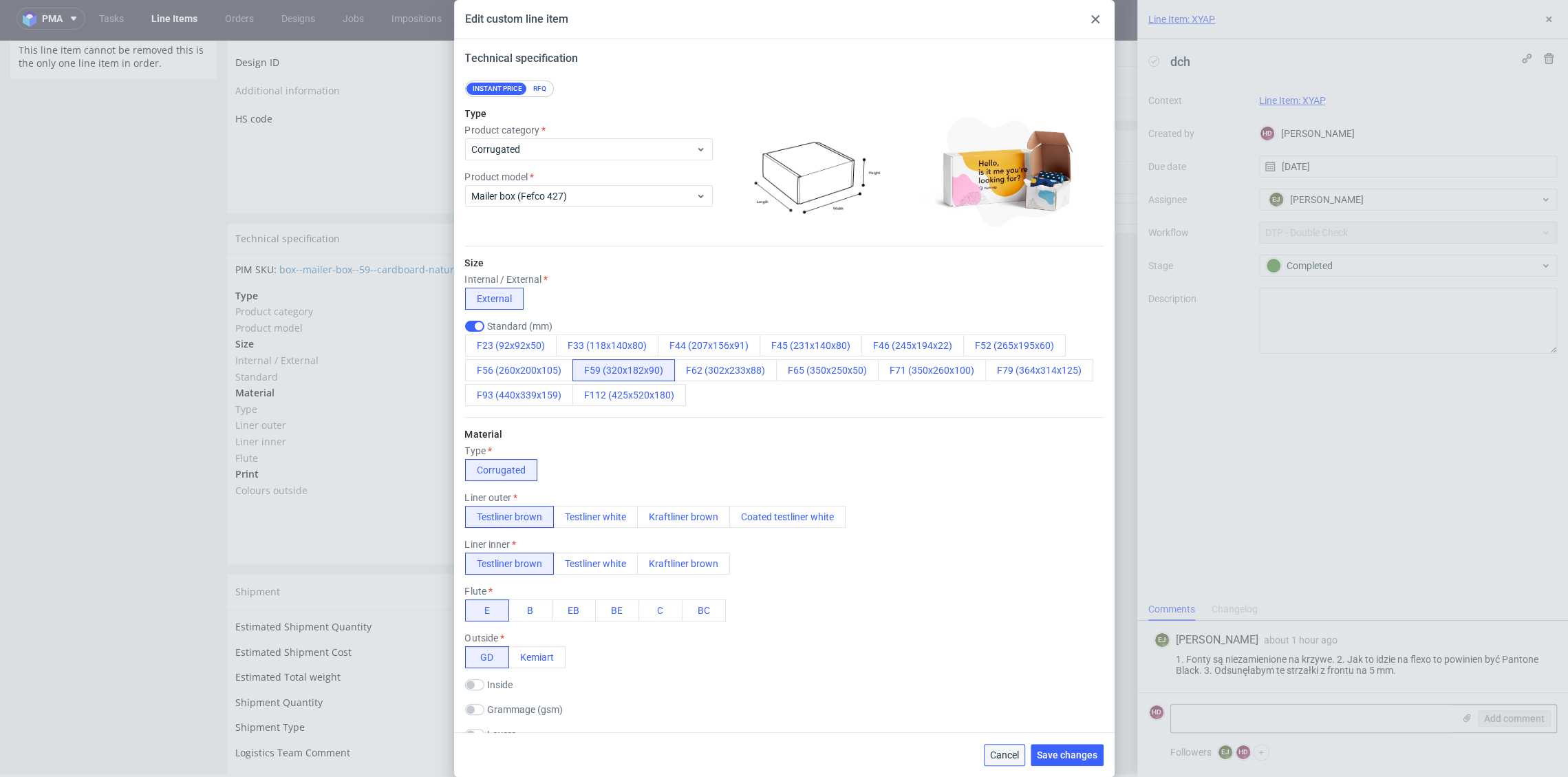
click at [1007, 756] on span "Cancel" at bounding box center [1004, 755] width 29 height 10
